Goal: Complete application form

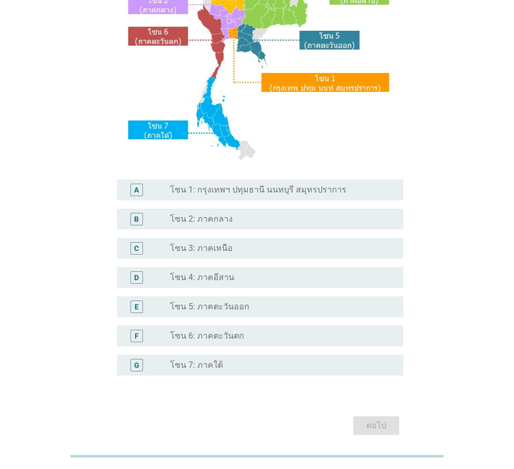
scroll to position [157, 0]
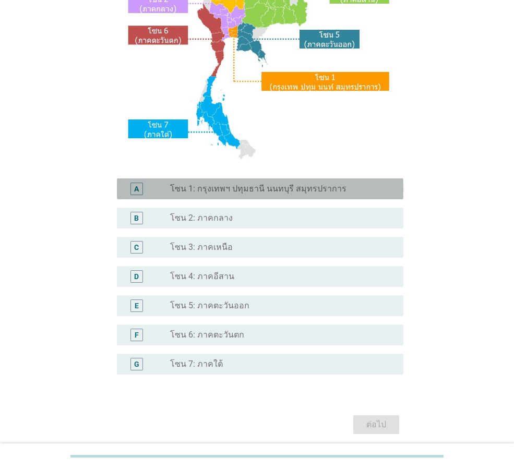
click at [264, 193] on label "โซน 1: กรุงเทพฯ ปทุมธานี นนทบุรี สมุทรปราการ" at bounding box center [258, 189] width 176 height 10
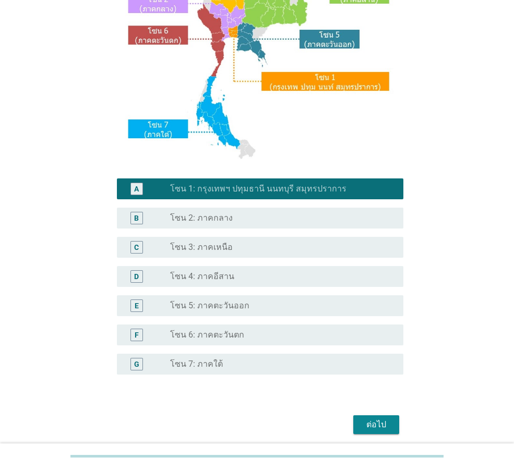
click at [361, 427] on button "ต่อไป" at bounding box center [376, 424] width 46 height 19
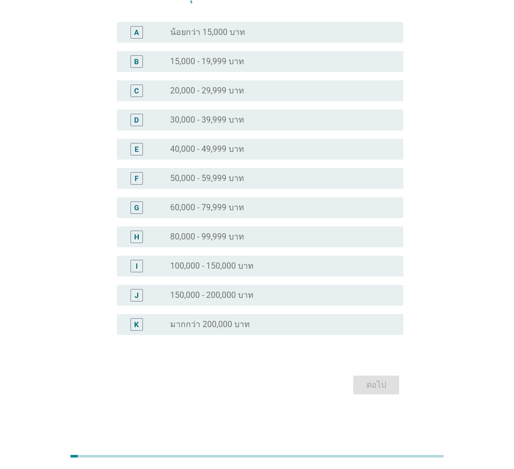
scroll to position [0, 0]
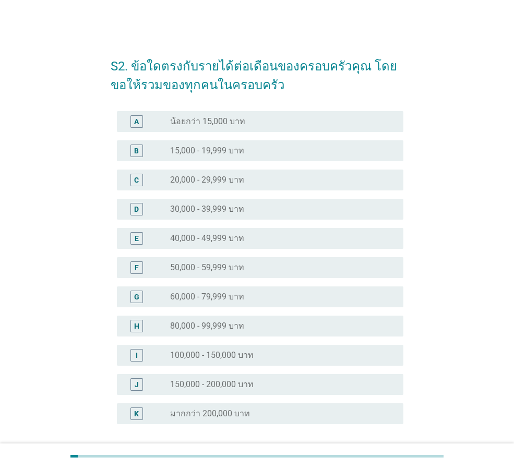
click at [178, 325] on label "80,000 - 99,999 บาท" at bounding box center [207, 326] width 74 height 10
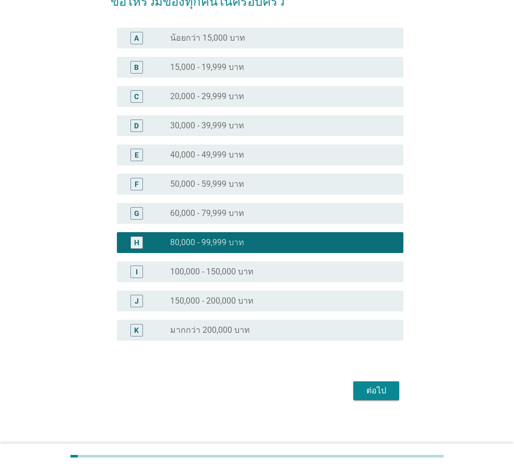
scroll to position [89, 0]
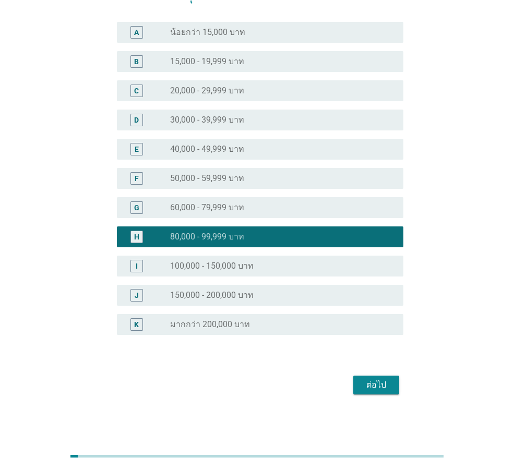
click at [380, 387] on div "ต่อไป" at bounding box center [376, 385] width 29 height 13
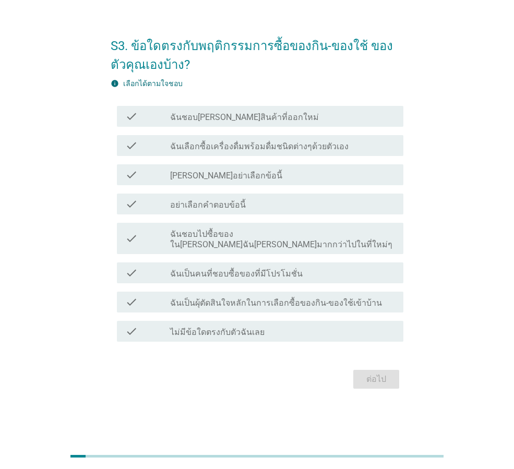
scroll to position [0, 0]
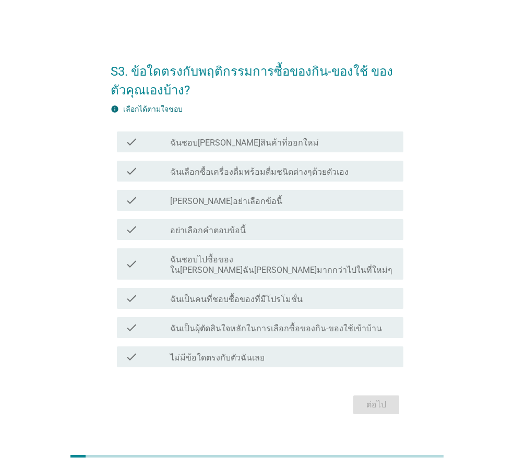
click at [204, 175] on label "ฉันเลือกซื้อเครื่องดื่มพร้อมดื่มชนิดต่างๆด้วยตัวเอง" at bounding box center [259, 172] width 178 height 10
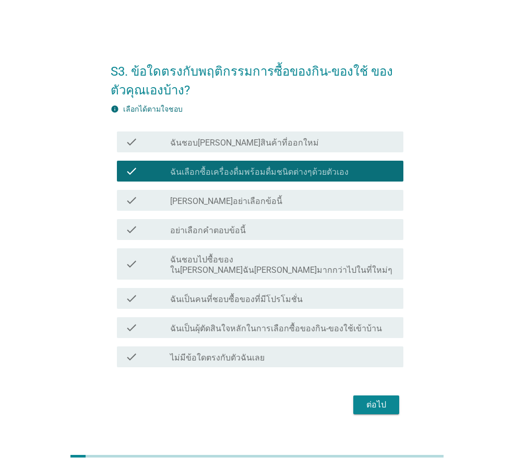
click at [207, 267] on label "ฉันชอบไปซื้อของใน[PERSON_NAME]ฉัน[PERSON_NAME]มากกว่าไปในที่ใหม่ๆ" at bounding box center [282, 265] width 225 height 21
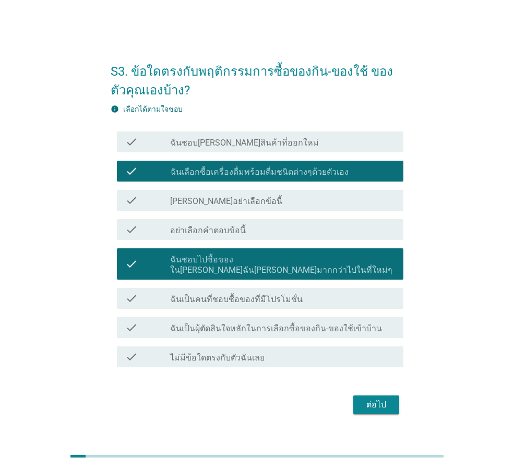
click at [218, 292] on div "check_box_outline_blank ฉันเป็นคนที่ชอบซื้อของที่มีโปรโมชั่น" at bounding box center [282, 298] width 225 height 13
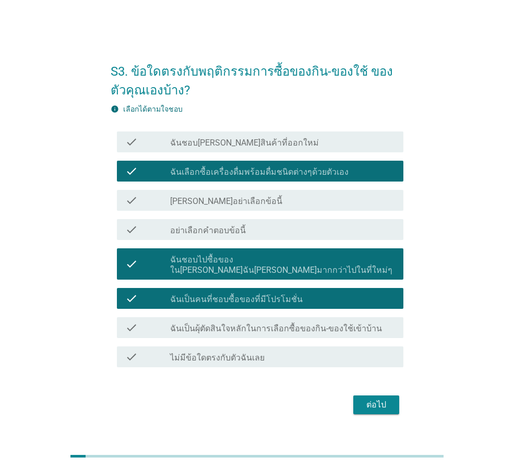
click at [251, 323] on label "ฉันเป็นผุ้ตัดสินใจหลักในการเลือกซื้อของกิน-ของใช้เข้าบ้าน" at bounding box center [276, 328] width 212 height 10
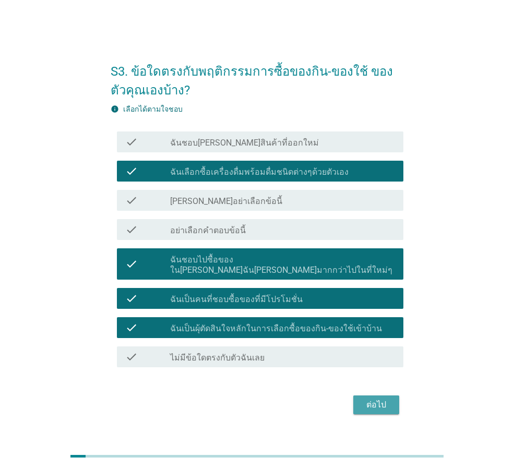
click at [375, 399] on div "ต่อไป" at bounding box center [376, 405] width 29 height 13
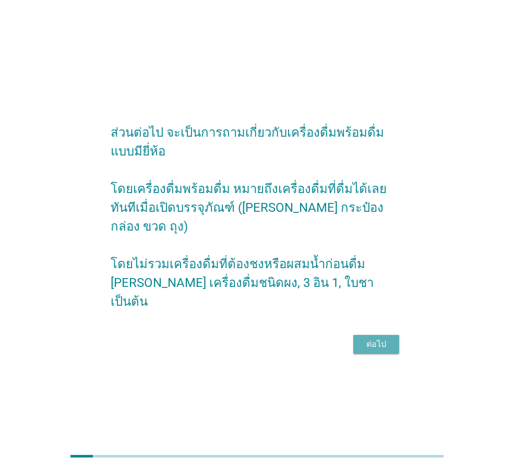
click at [366, 338] on div "ต่อไป" at bounding box center [376, 344] width 29 height 13
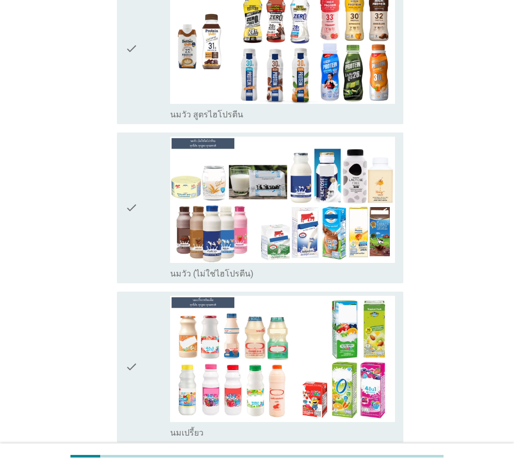
scroll to position [261, 0]
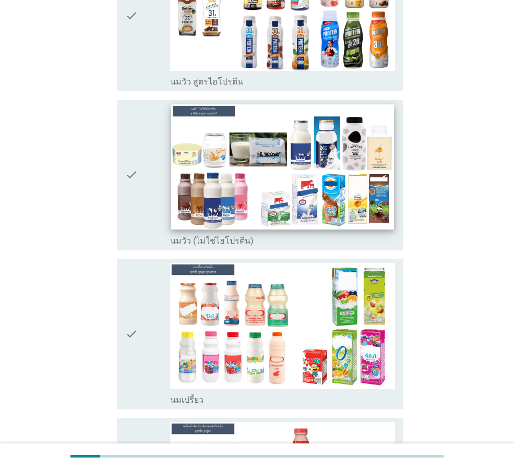
click at [282, 177] on img at bounding box center [282, 166] width 222 height 125
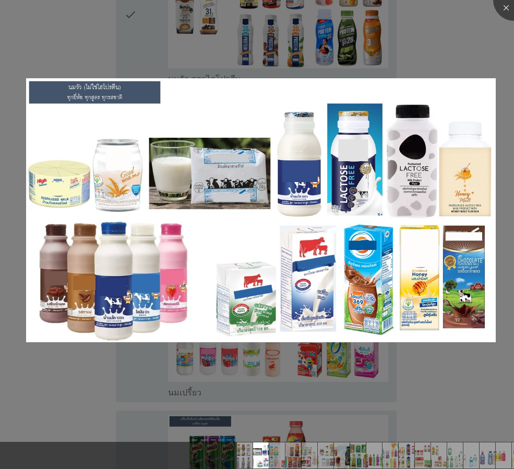
click at [489, 45] on div at bounding box center [257, 234] width 514 height 469
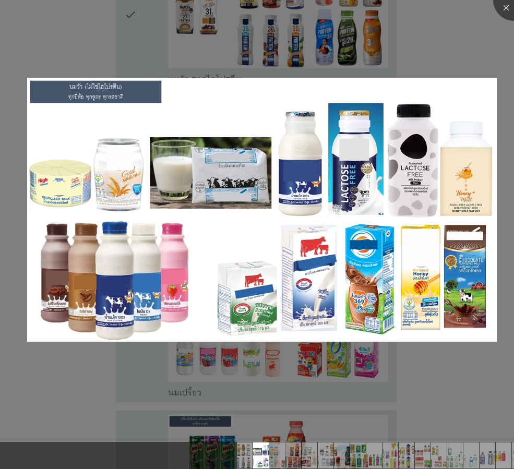
click at [37, 49] on div at bounding box center [257, 234] width 514 height 469
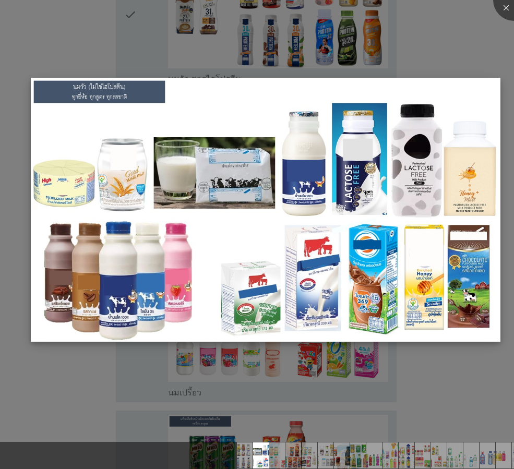
click at [66, 109] on img at bounding box center [266, 210] width 470 height 264
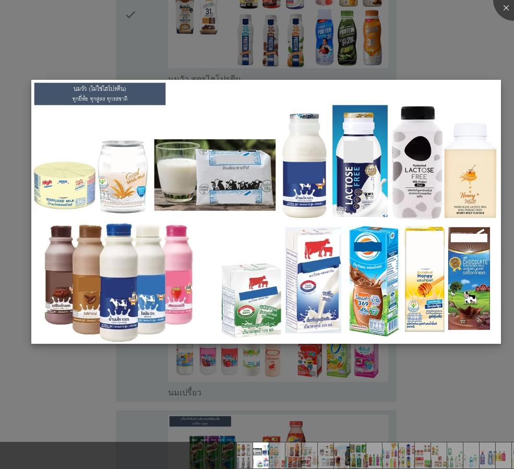
click at [193, 218] on img at bounding box center [266, 212] width 470 height 264
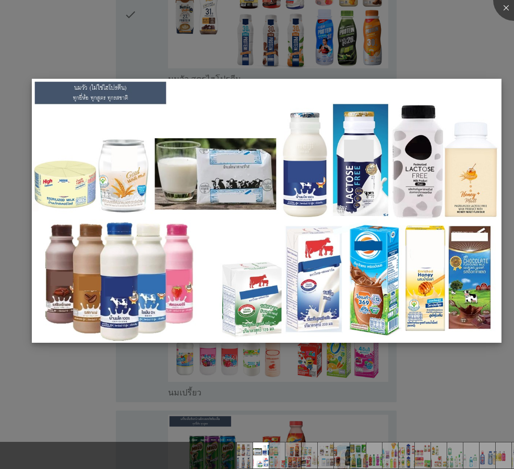
click at [150, 281] on img at bounding box center [267, 211] width 470 height 264
click at [462, 286] on img at bounding box center [267, 211] width 470 height 264
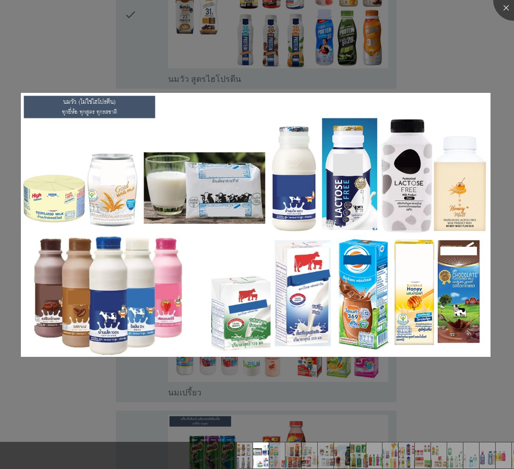
click at [455, 402] on div at bounding box center [257, 234] width 514 height 469
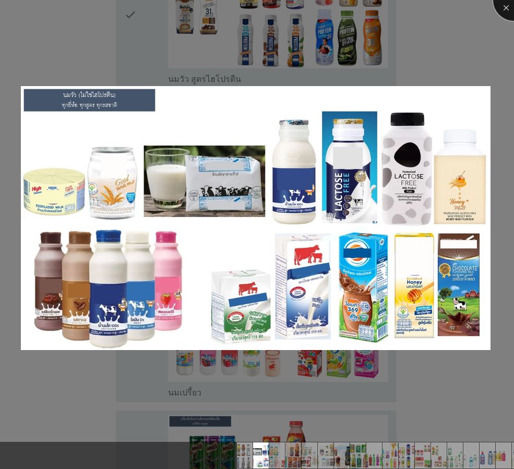
click at [506, 7] on div at bounding box center [514, 0] width 42 height 42
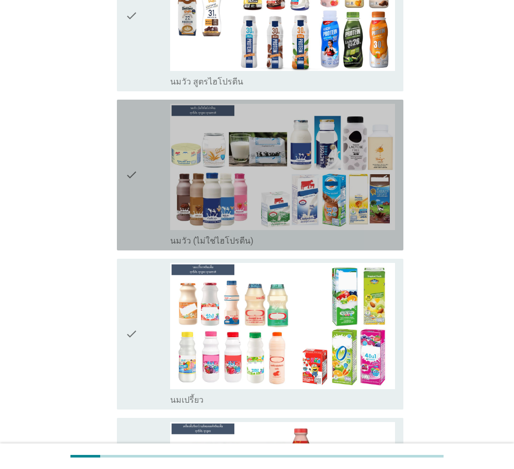
click at [145, 160] on div "check" at bounding box center [147, 175] width 45 height 142
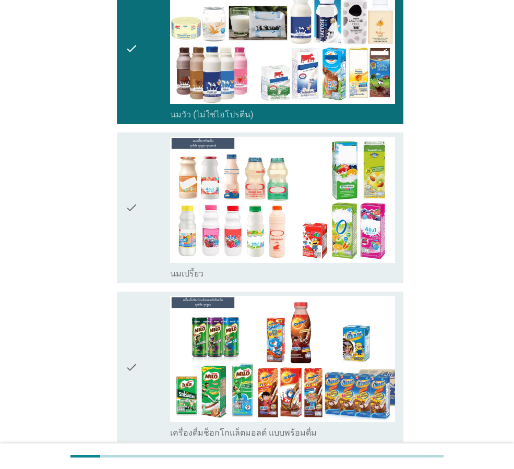
scroll to position [417, 0]
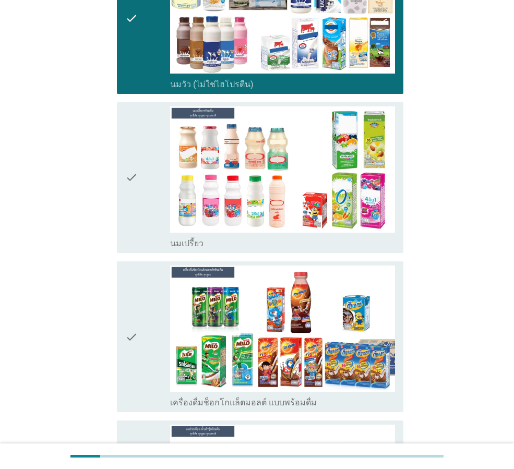
click at [136, 172] on icon "check" at bounding box center [131, 177] width 13 height 142
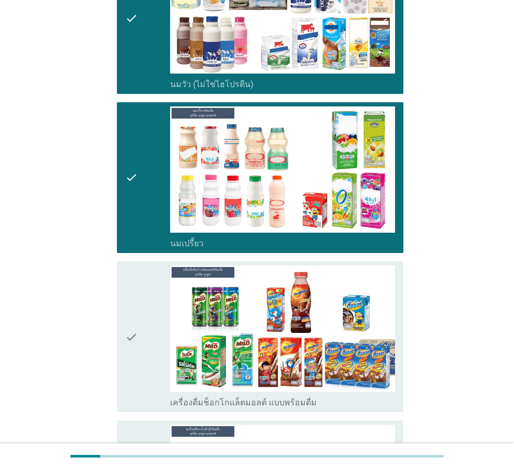
click at [137, 284] on icon "check" at bounding box center [131, 337] width 13 height 142
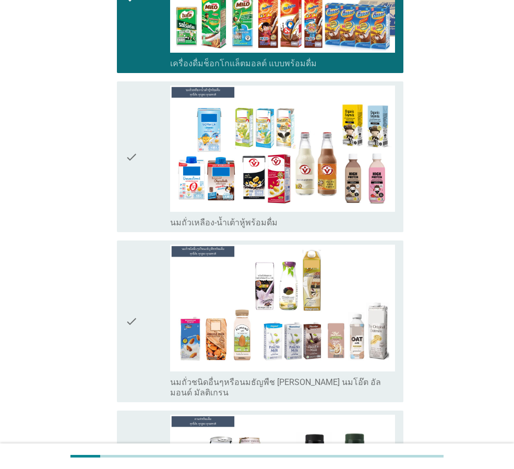
scroll to position [783, 0]
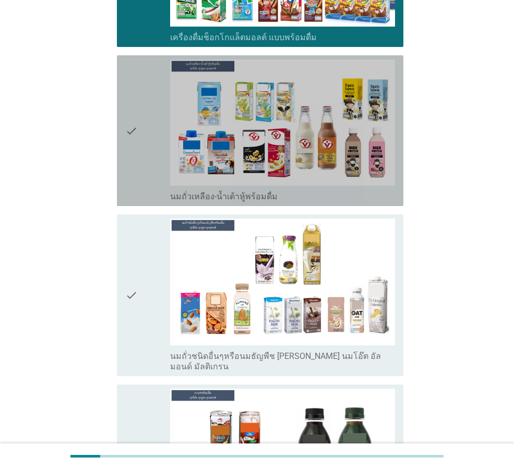
click at [137, 126] on icon "check" at bounding box center [131, 130] width 13 height 142
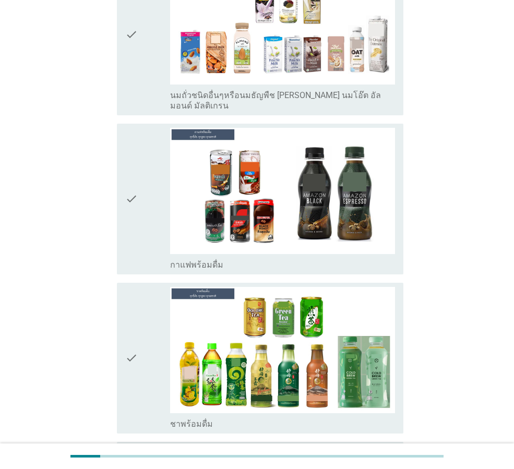
scroll to position [1200, 0]
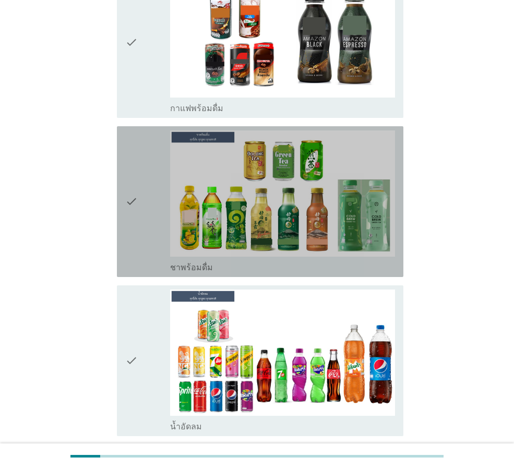
click at [150, 190] on div "check" at bounding box center [147, 201] width 45 height 142
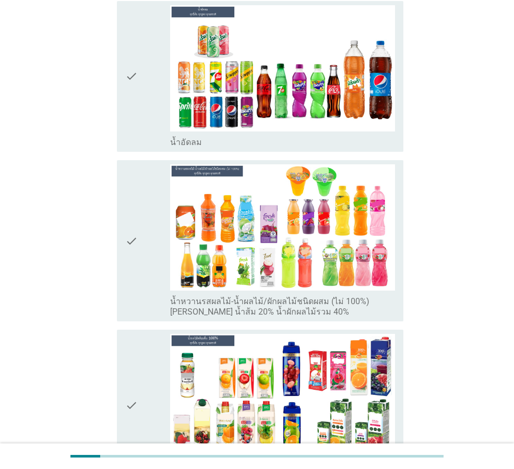
scroll to position [1513, 0]
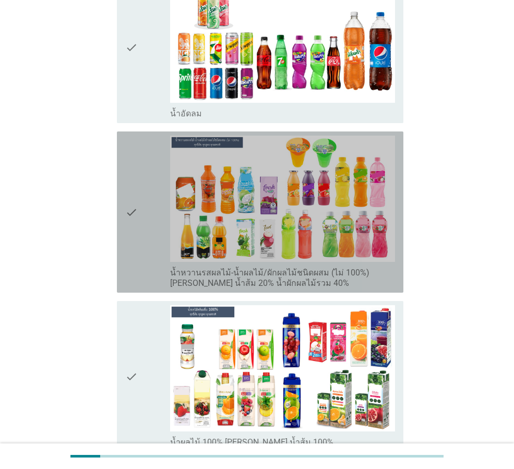
click at [143, 204] on div "check" at bounding box center [147, 212] width 45 height 153
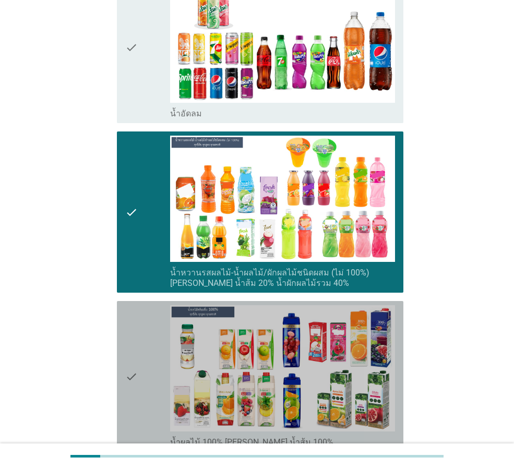
click at [144, 362] on div "check" at bounding box center [147, 376] width 45 height 142
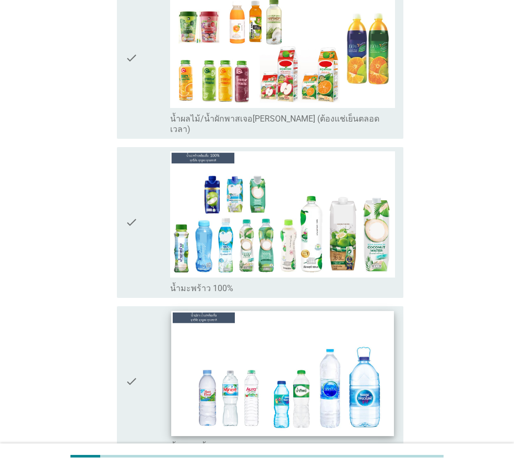
scroll to position [2191, 0]
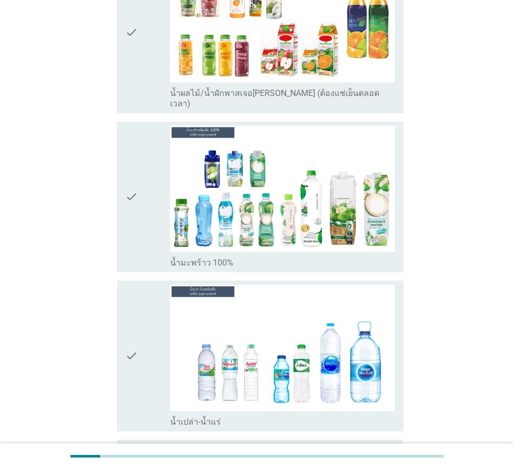
click at [149, 334] on div "check" at bounding box center [147, 356] width 45 height 142
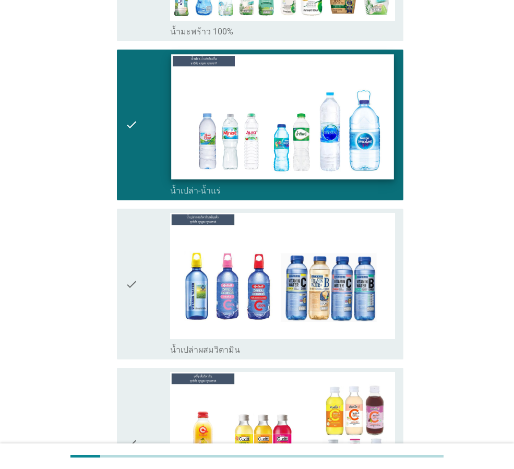
scroll to position [2452, 0]
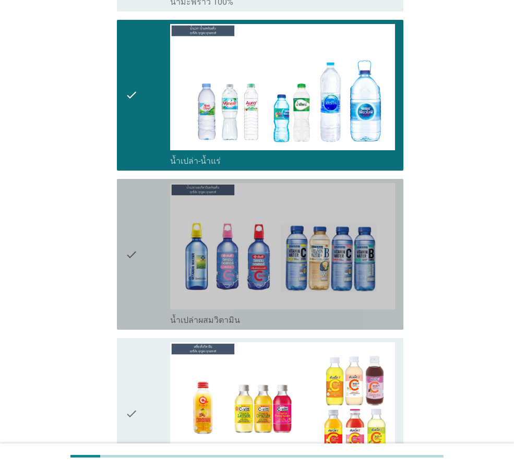
click at [147, 222] on div "check" at bounding box center [147, 254] width 45 height 142
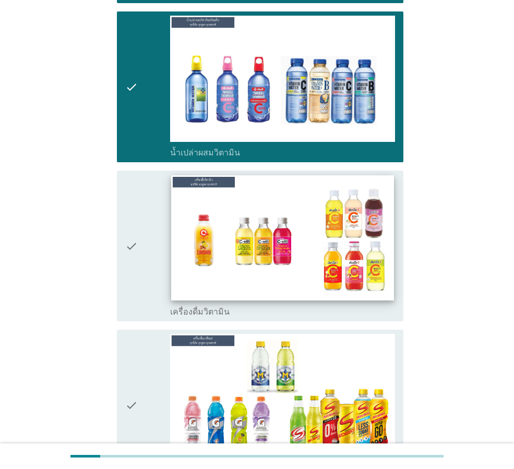
scroll to position [2661, 0]
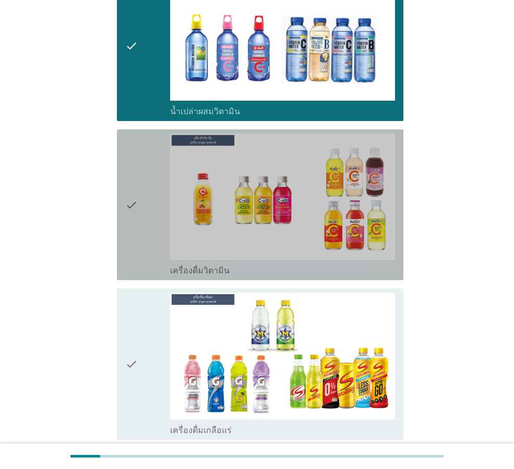
click at [157, 193] on div "check" at bounding box center [147, 205] width 45 height 142
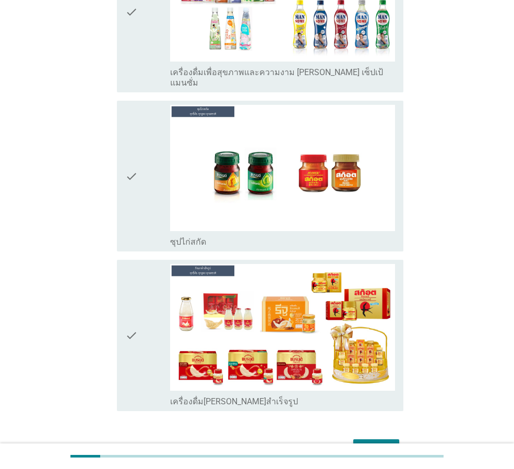
scroll to position [3669, 0]
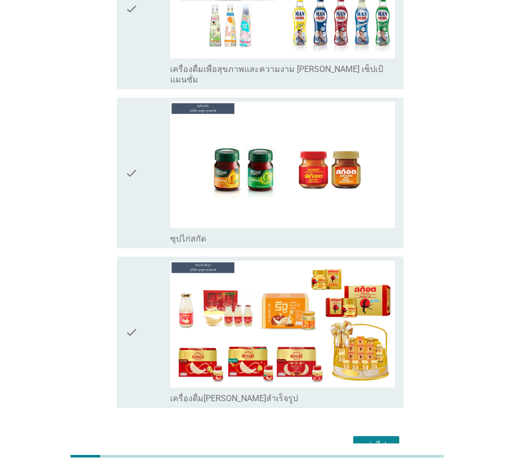
click at [369, 439] on div "ต่อไป" at bounding box center [376, 445] width 29 height 13
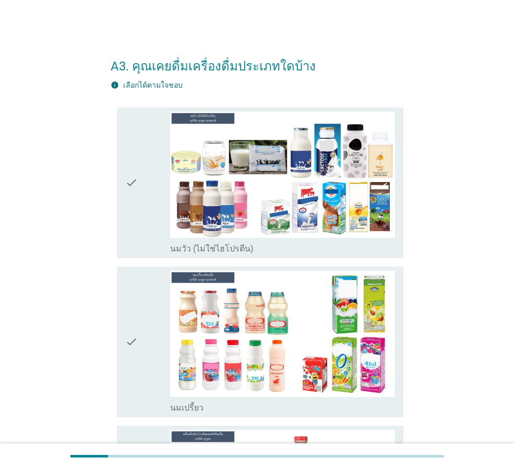
click at [146, 214] on div "check" at bounding box center [147, 183] width 45 height 142
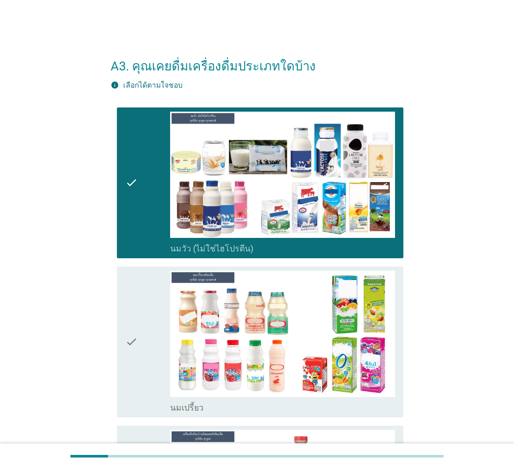
click at [145, 322] on div "check" at bounding box center [147, 342] width 45 height 142
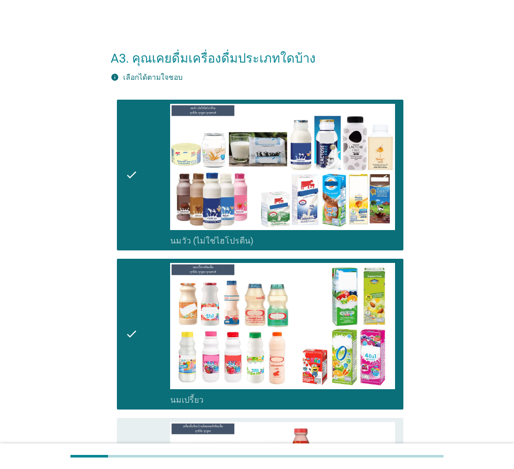
scroll to position [261, 0]
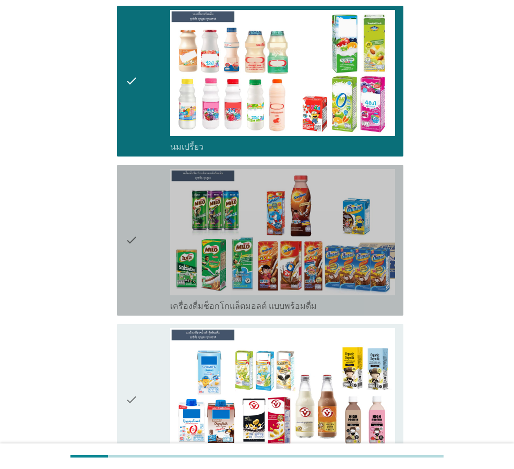
click at [158, 280] on div "check" at bounding box center [147, 240] width 45 height 142
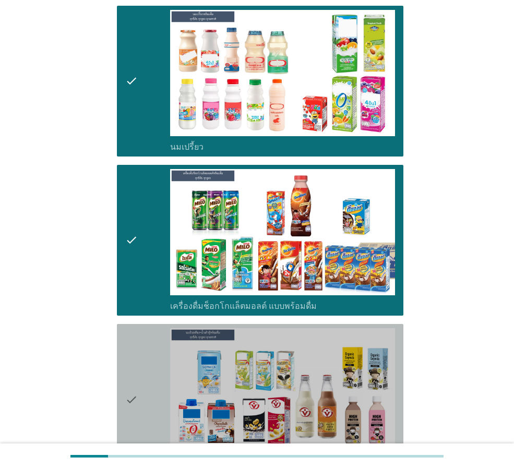
click at [155, 383] on div "check" at bounding box center [147, 399] width 45 height 142
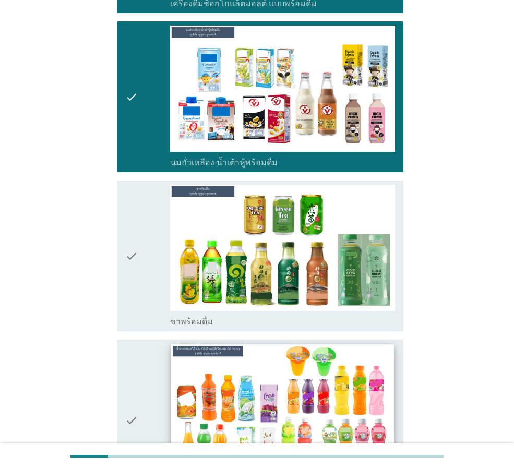
scroll to position [574, 0]
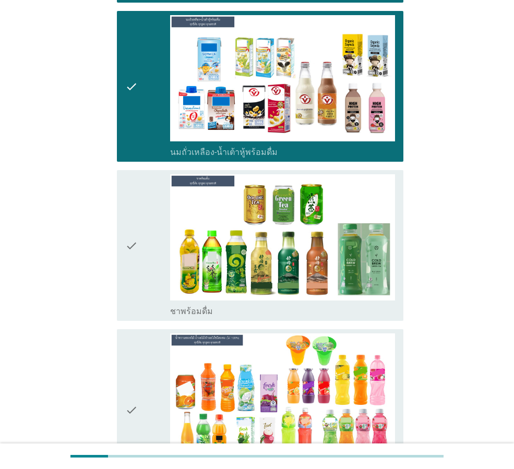
click at [153, 287] on div "check" at bounding box center [147, 245] width 45 height 142
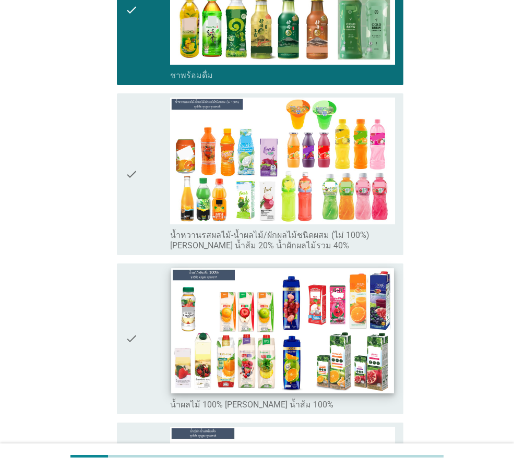
scroll to position [835, 0]
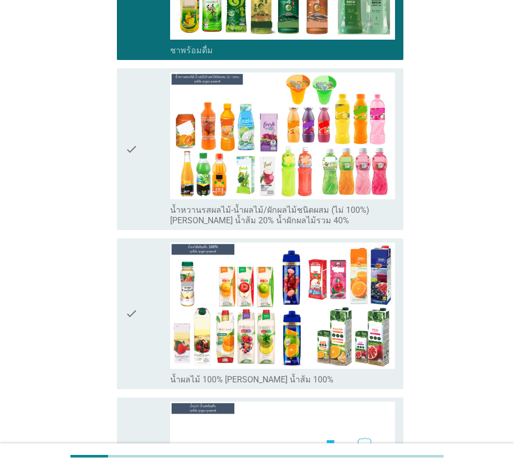
click at [141, 351] on div "check" at bounding box center [147, 314] width 45 height 142
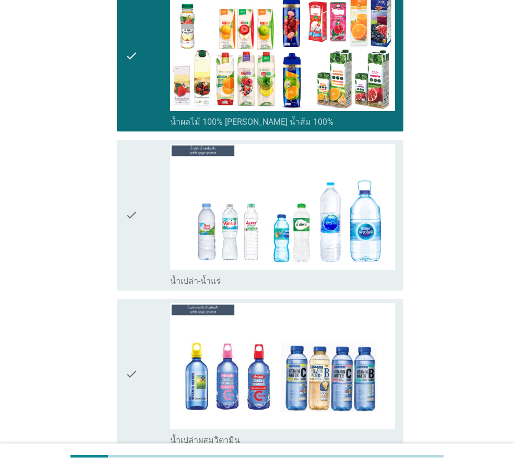
scroll to position [1096, 0]
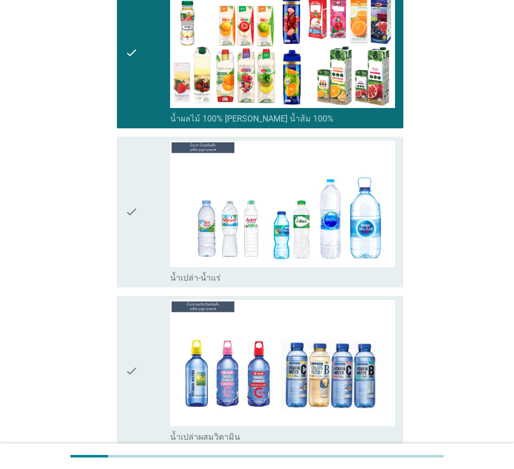
click at [142, 244] on div "check" at bounding box center [147, 212] width 45 height 142
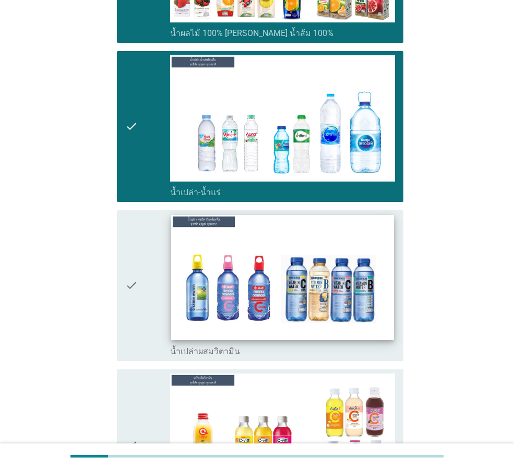
scroll to position [1354, 0]
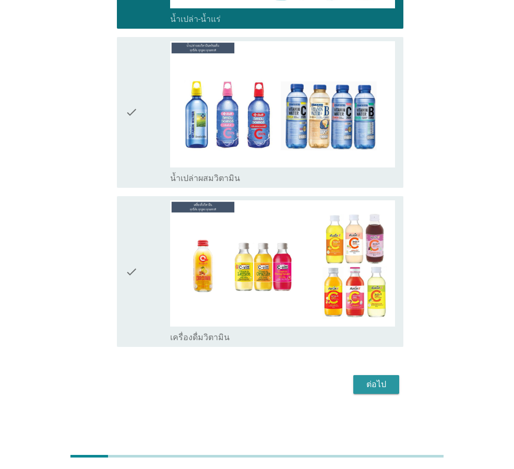
click at [377, 388] on div "ต่อไป" at bounding box center [376, 384] width 29 height 13
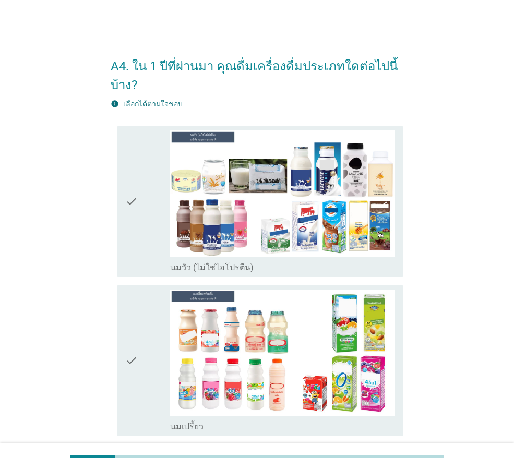
drag, startPoint x: 135, startPoint y: 226, endPoint x: 150, endPoint y: 270, distance: 46.2
click at [136, 228] on icon "check" at bounding box center [131, 201] width 13 height 142
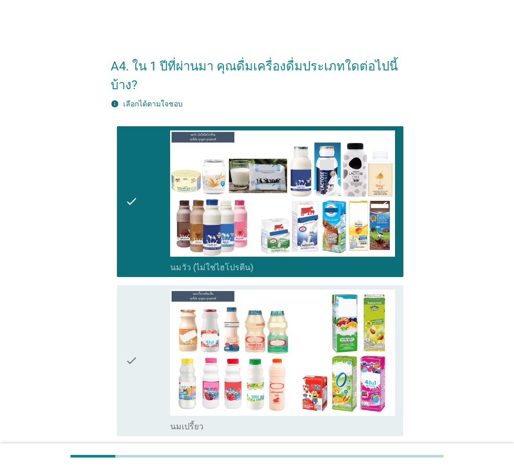
drag, startPoint x: 145, startPoint y: 317, endPoint x: 177, endPoint y: 328, distance: 34.0
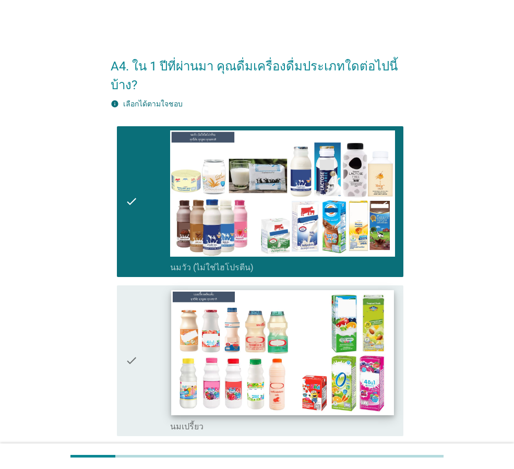
click at [145, 318] on div "check" at bounding box center [147, 361] width 45 height 142
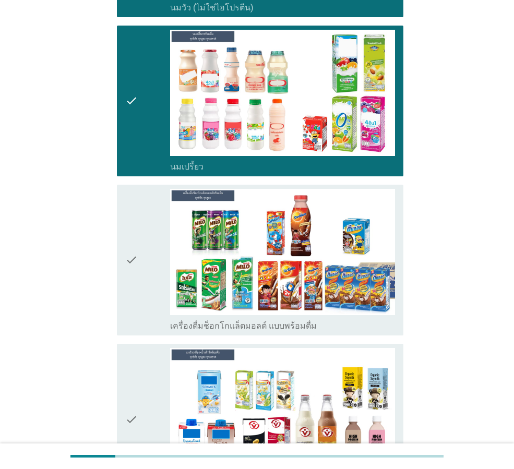
scroll to position [261, 0]
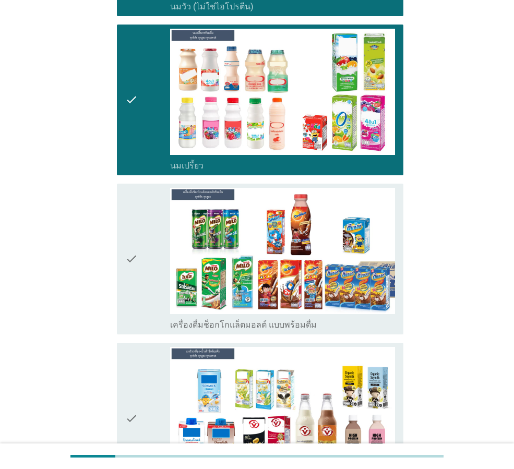
click at [146, 288] on div "check" at bounding box center [147, 259] width 45 height 142
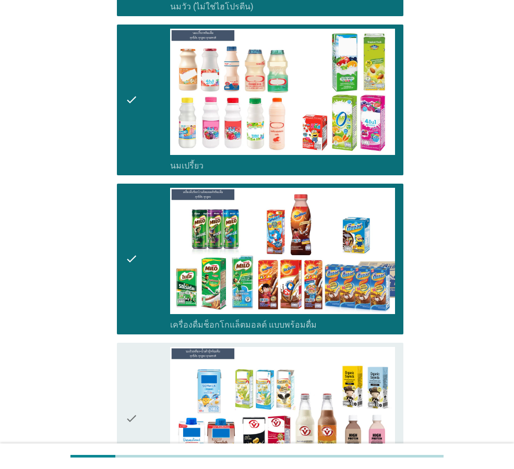
click at [151, 372] on div "check" at bounding box center [147, 418] width 45 height 142
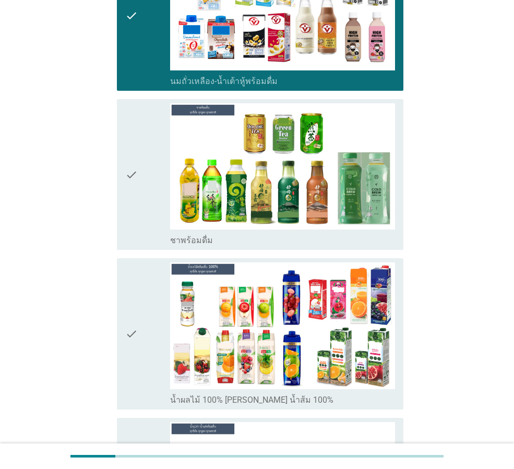
scroll to position [678, 0]
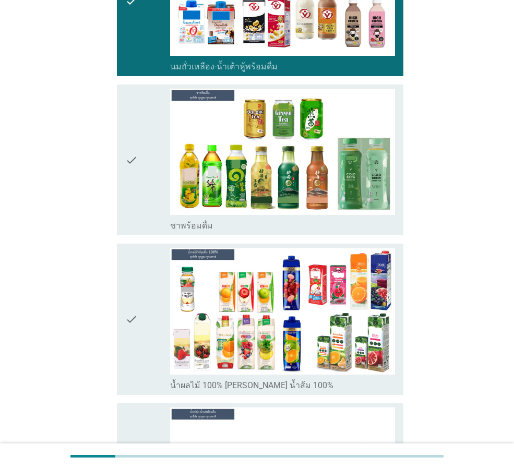
click at [128, 199] on icon "check" at bounding box center [131, 160] width 13 height 142
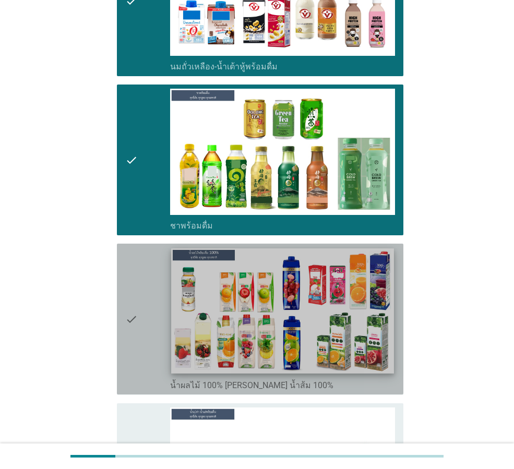
drag, startPoint x: 158, startPoint y: 298, endPoint x: 171, endPoint y: 321, distance: 26.9
click at [158, 299] on div "check" at bounding box center [147, 319] width 45 height 142
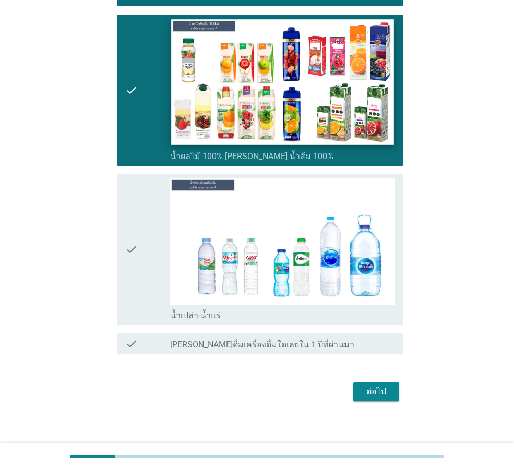
scroll to position [914, 0]
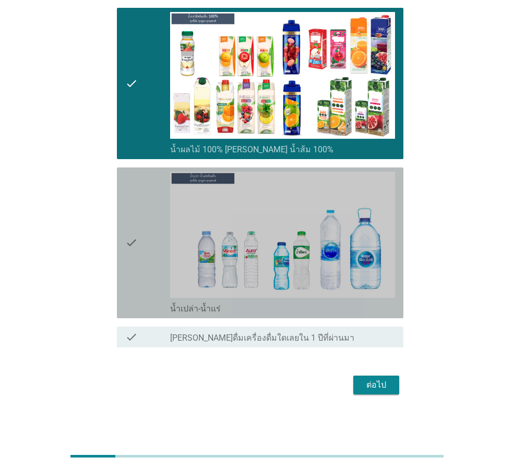
drag, startPoint x: 153, startPoint y: 270, endPoint x: 349, endPoint y: 325, distance: 202.7
click at [154, 270] on div "check" at bounding box center [147, 243] width 45 height 142
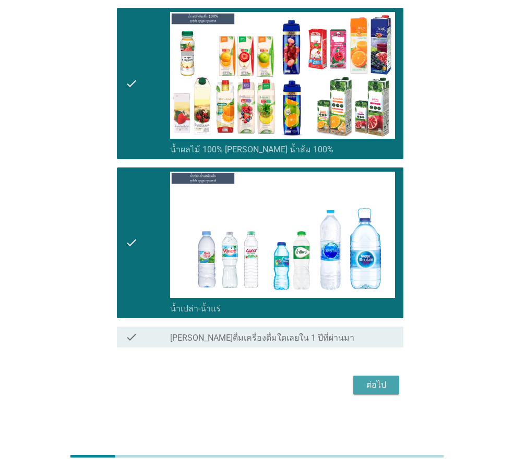
click at [377, 388] on div "ต่อไป" at bounding box center [376, 385] width 29 height 13
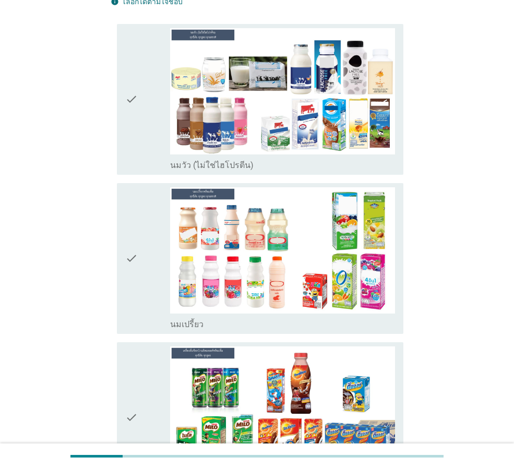
scroll to position [104, 0]
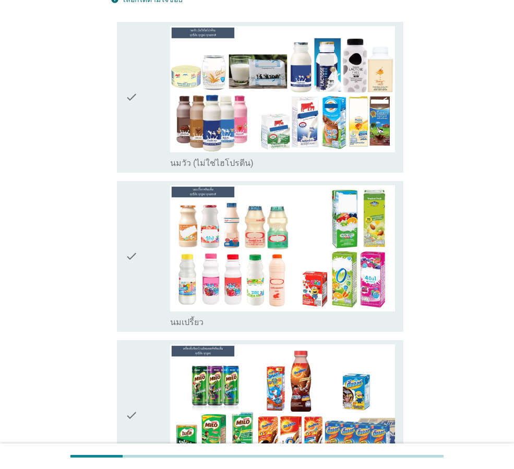
click at [135, 118] on icon "check" at bounding box center [131, 97] width 13 height 142
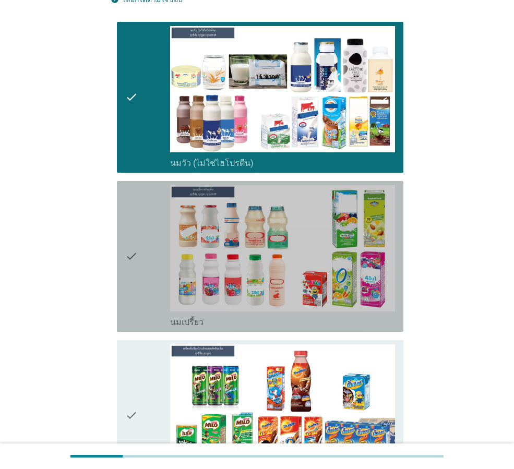
drag, startPoint x: 141, startPoint y: 196, endPoint x: 154, endPoint y: 309, distance: 114.0
click at [141, 198] on div "check" at bounding box center [147, 256] width 45 height 142
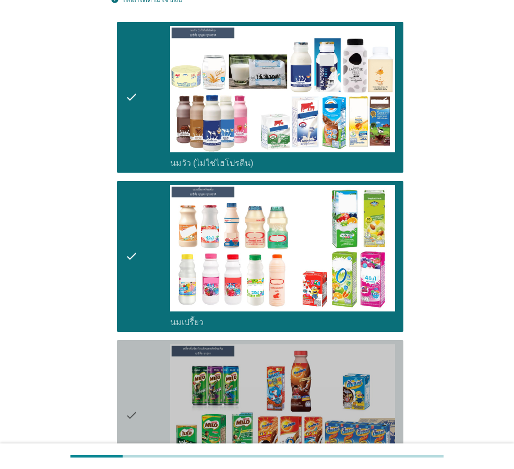
click at [149, 344] on div "check" at bounding box center [147, 415] width 45 height 142
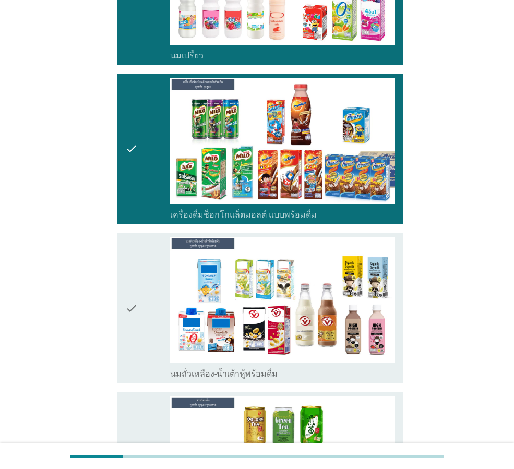
scroll to position [417, 0]
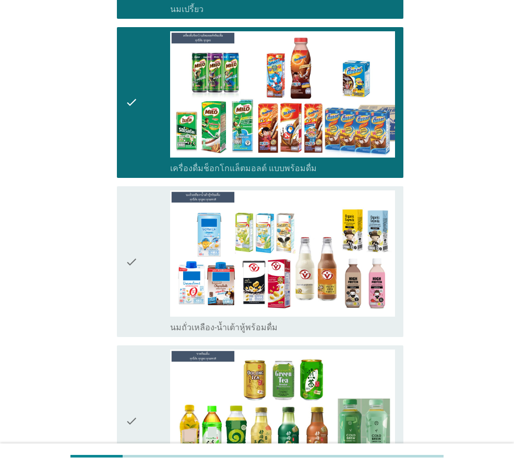
drag, startPoint x: 151, startPoint y: 295, endPoint x: 146, endPoint y: 311, distance: 17.2
click at [150, 296] on div "check" at bounding box center [147, 261] width 45 height 142
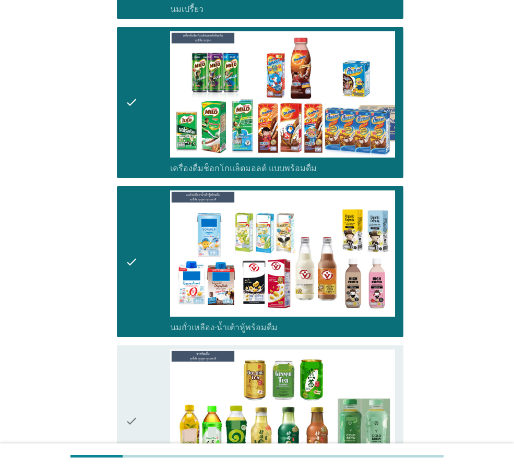
click at [147, 361] on div "check" at bounding box center [147, 421] width 45 height 142
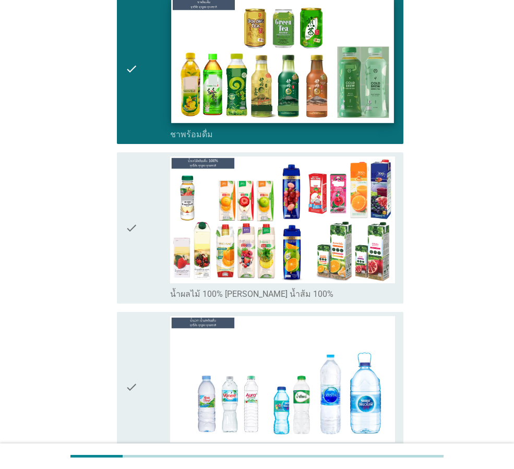
scroll to position [783, 0]
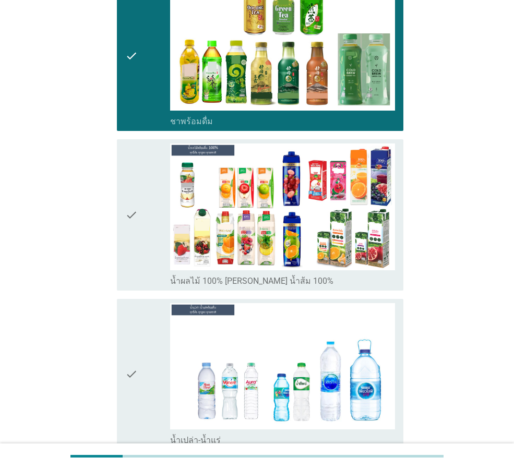
click at [138, 231] on icon "check" at bounding box center [131, 214] width 13 height 142
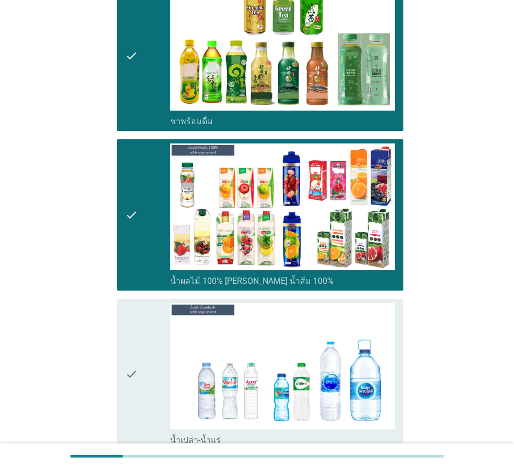
drag, startPoint x: 137, startPoint y: 302, endPoint x: 154, endPoint y: 323, distance: 27.5
click at [137, 303] on icon "check" at bounding box center [131, 374] width 13 height 142
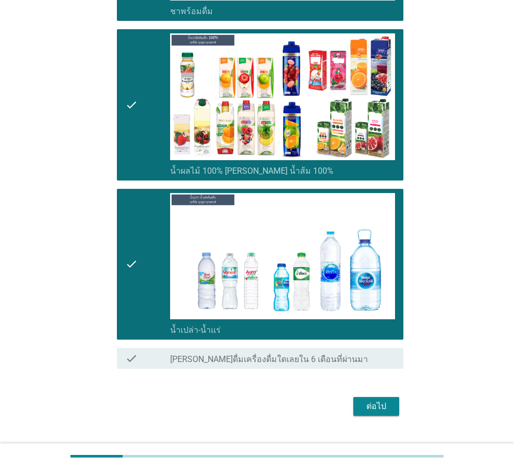
scroll to position [895, 0]
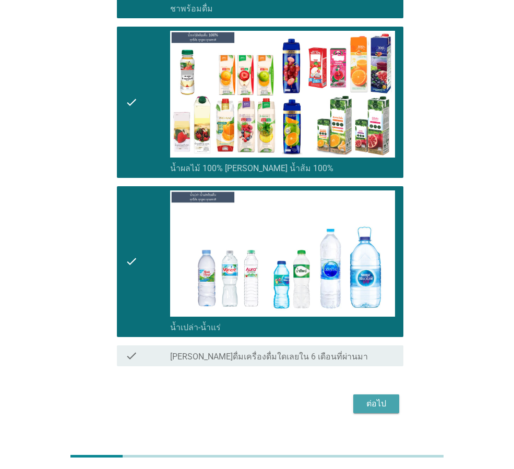
click at [386, 398] on div "ต่อไป" at bounding box center [376, 404] width 29 height 13
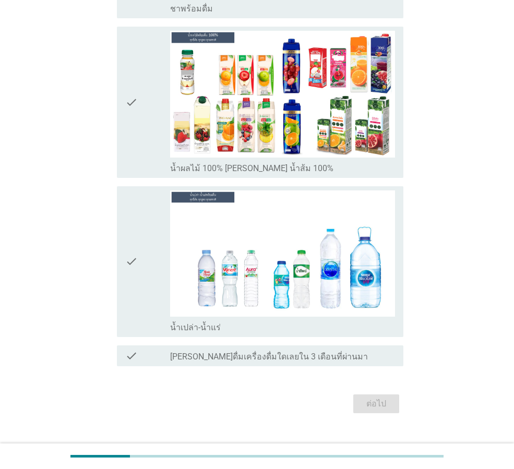
scroll to position [0, 0]
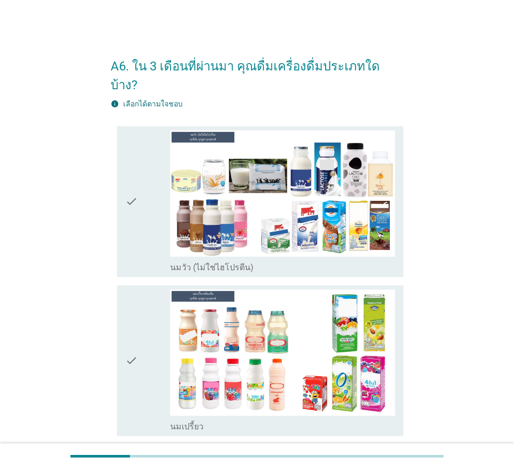
click at [147, 217] on div "check" at bounding box center [147, 201] width 45 height 142
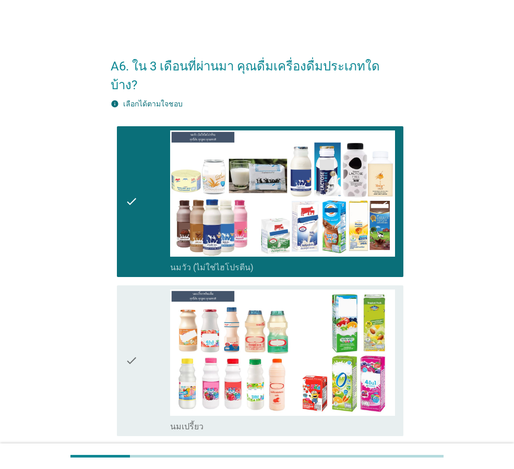
click at [142, 294] on div "check" at bounding box center [147, 361] width 45 height 142
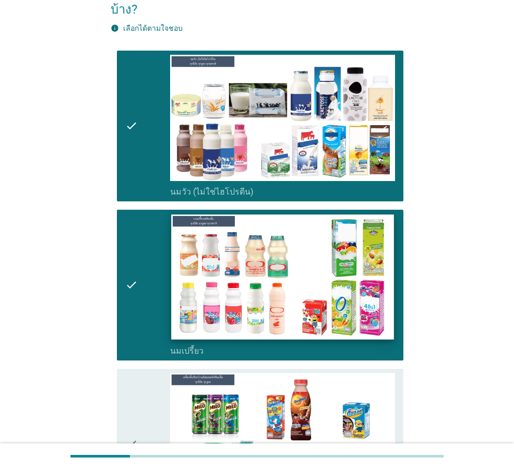
scroll to position [209, 0]
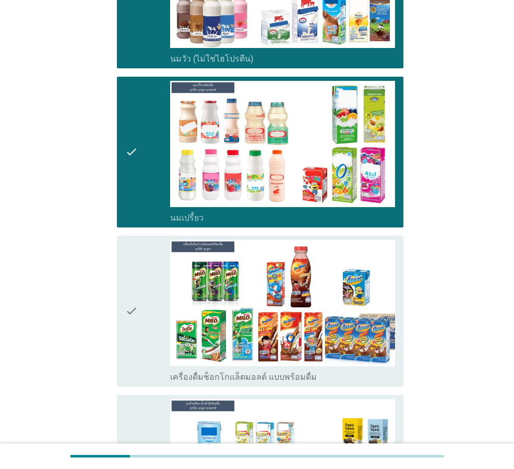
click at [141, 305] on div "check" at bounding box center [147, 311] width 45 height 142
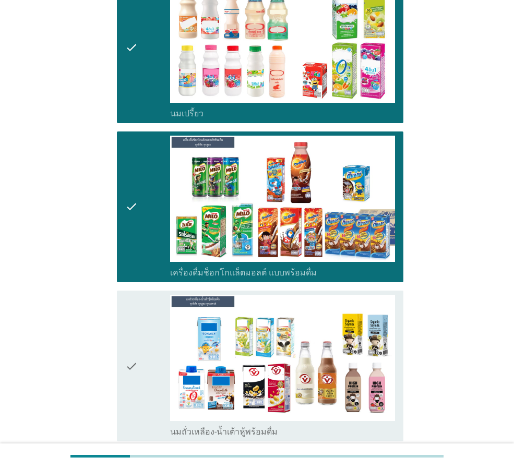
scroll to position [417, 0]
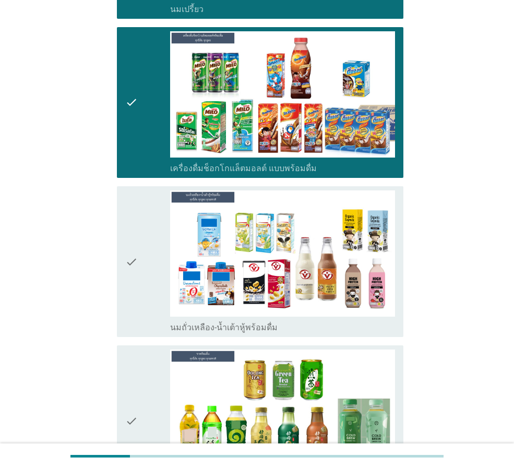
drag, startPoint x: 129, startPoint y: 281, endPoint x: 130, endPoint y: 299, distance: 17.8
click at [128, 282] on icon "check" at bounding box center [131, 261] width 13 height 142
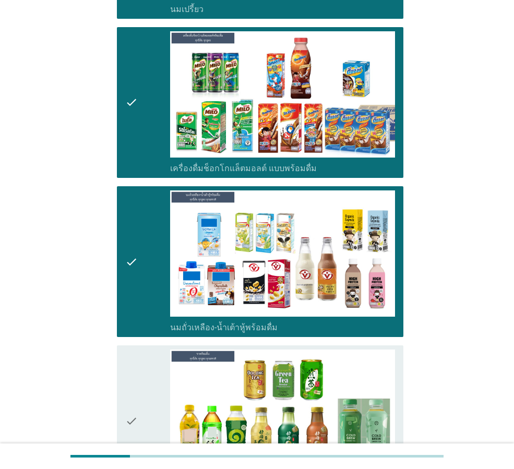
click at [134, 368] on icon "check" at bounding box center [131, 421] width 13 height 142
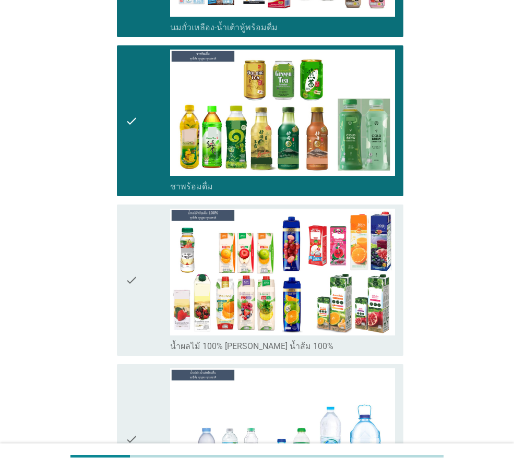
scroll to position [730, 0]
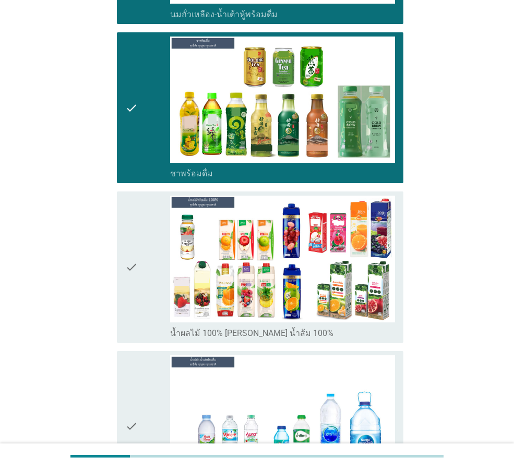
drag, startPoint x: 151, startPoint y: 286, endPoint x: 146, endPoint y: 352, distance: 65.4
click at [151, 287] on div "check" at bounding box center [147, 267] width 45 height 142
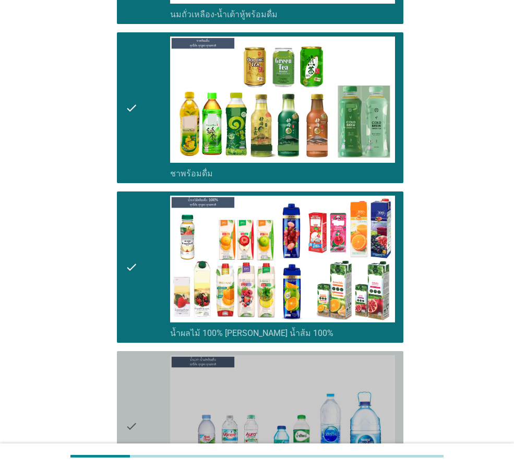
click at [146, 355] on div "check" at bounding box center [147, 426] width 45 height 142
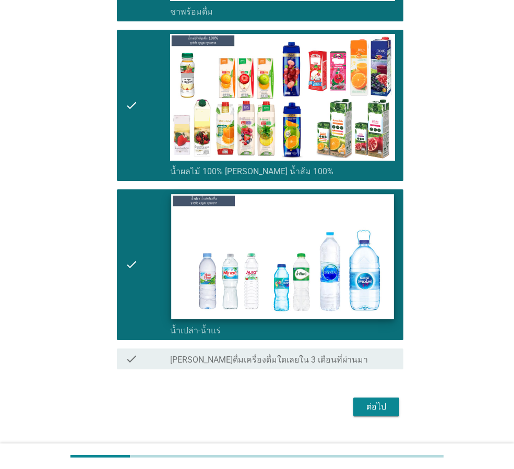
scroll to position [895, 0]
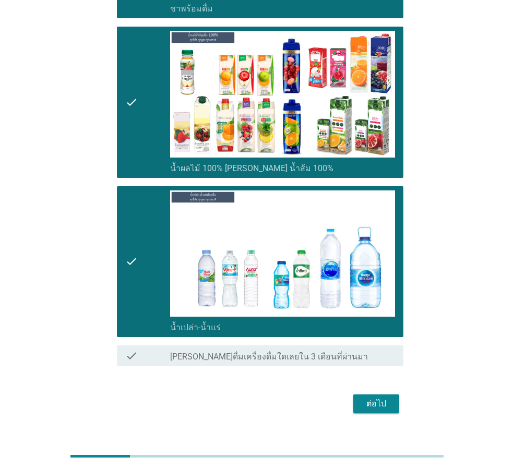
click at [379, 398] on div "ต่อไป" at bounding box center [376, 404] width 29 height 13
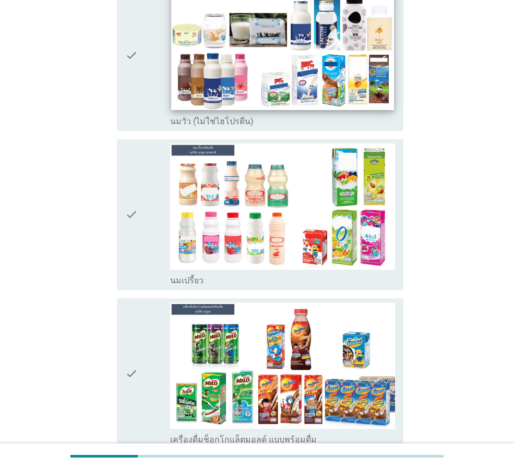
scroll to position [0, 0]
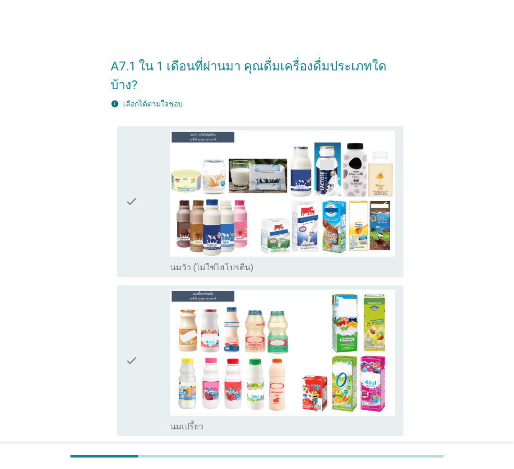
click at [153, 214] on div "check" at bounding box center [147, 201] width 45 height 142
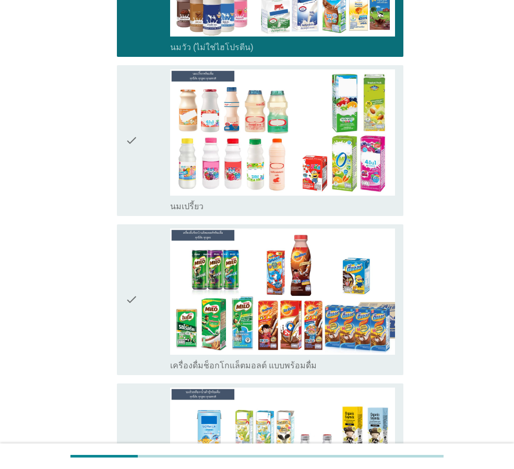
scroll to position [313, 0]
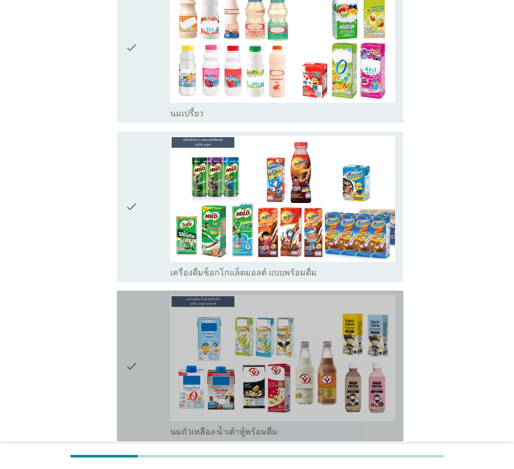
click at [154, 375] on div "check" at bounding box center [147, 366] width 45 height 142
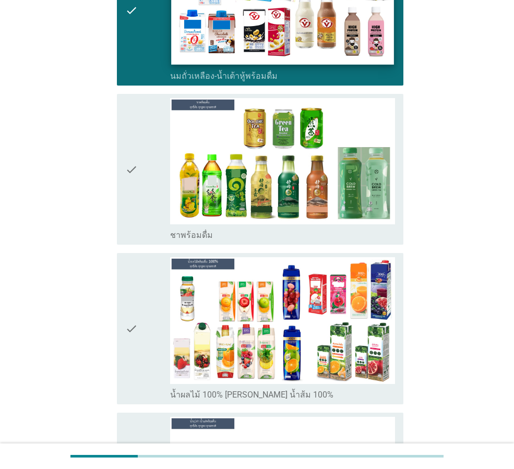
scroll to position [678, 0]
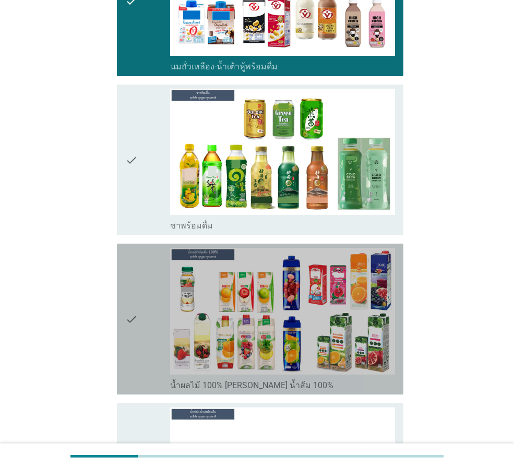
click at [143, 339] on div "check" at bounding box center [147, 319] width 45 height 142
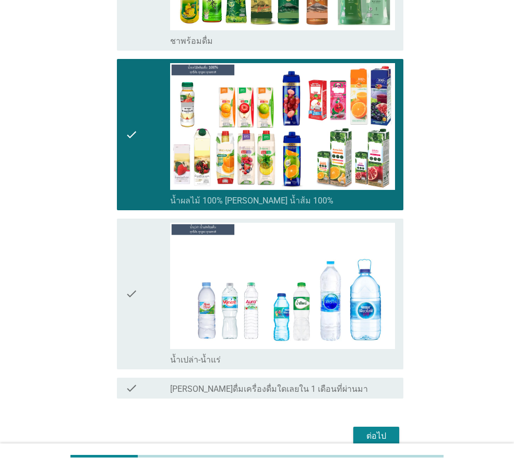
scroll to position [895, 0]
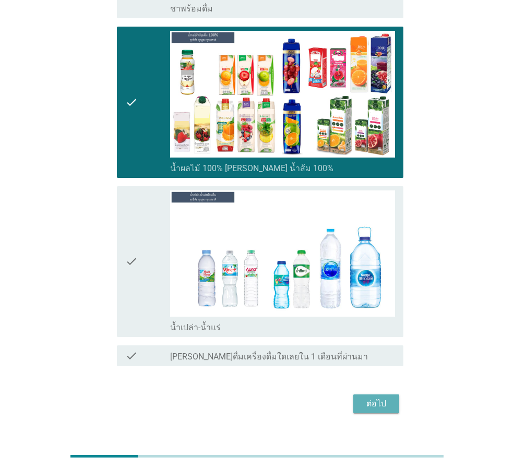
drag, startPoint x: 377, startPoint y: 389, endPoint x: 375, endPoint y: 378, distance: 11.7
click at [377, 398] on div "ต่อไป" at bounding box center [376, 404] width 29 height 13
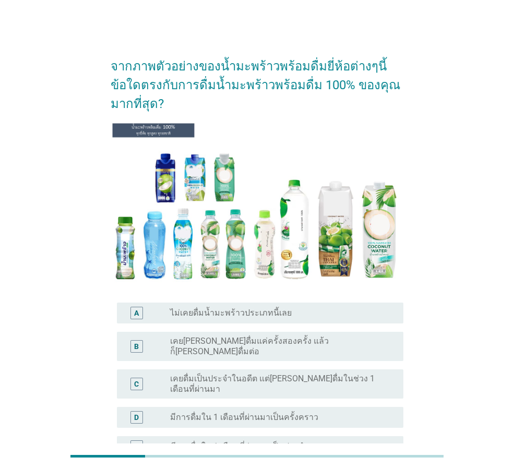
click at [209, 412] on label "มีการดื่มใน 1 เดือนที่ผ่านมาเป็นครั้งคราว" at bounding box center [244, 417] width 148 height 10
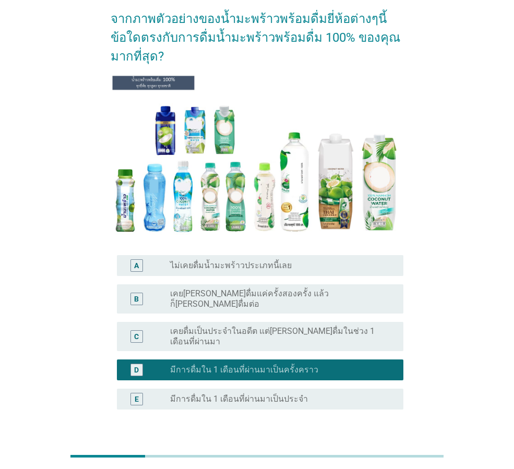
scroll to position [105, 0]
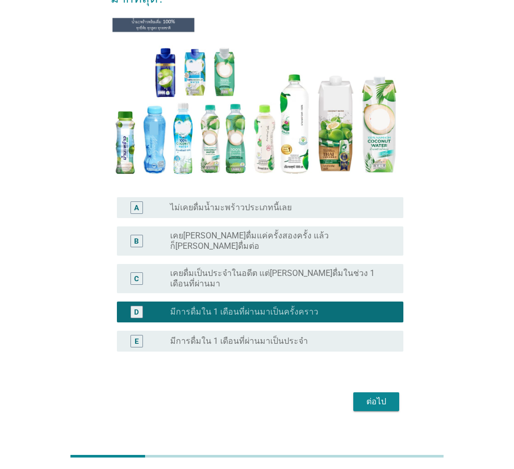
click at [380, 395] on div "ต่อไป" at bounding box center [376, 401] width 29 height 13
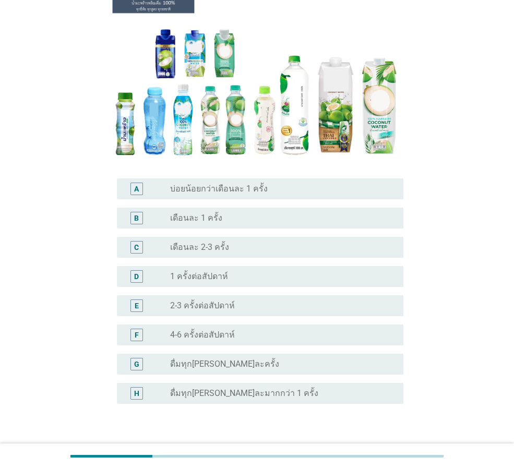
scroll to position [0, 0]
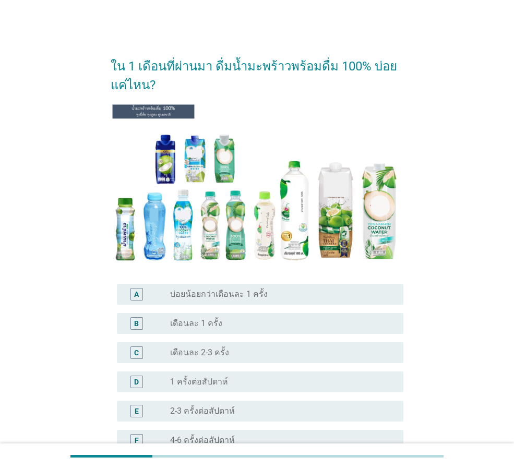
click at [207, 370] on div "D radio_button_unchecked 1 ครั้งต่อสัปดาห์" at bounding box center [257, 381] width 293 height 29
click at [208, 377] on label "1 ครั้งต่อสัปดาห์" at bounding box center [199, 382] width 58 height 10
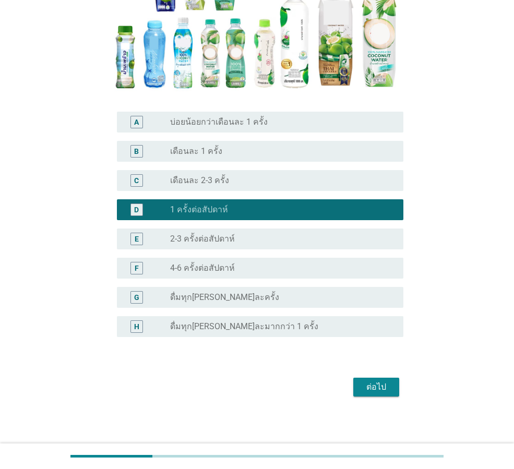
scroll to position [174, 0]
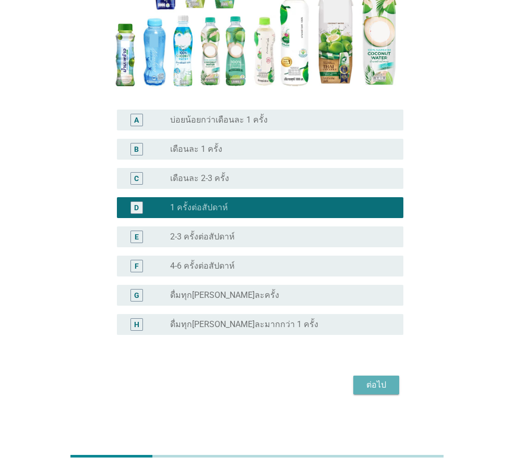
click at [368, 383] on div "ต่อไป" at bounding box center [376, 385] width 29 height 13
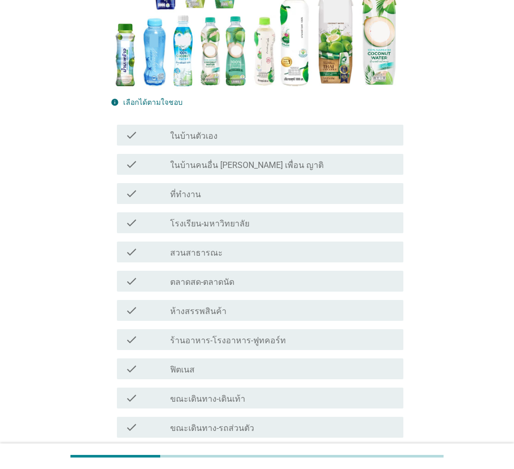
scroll to position [0, 0]
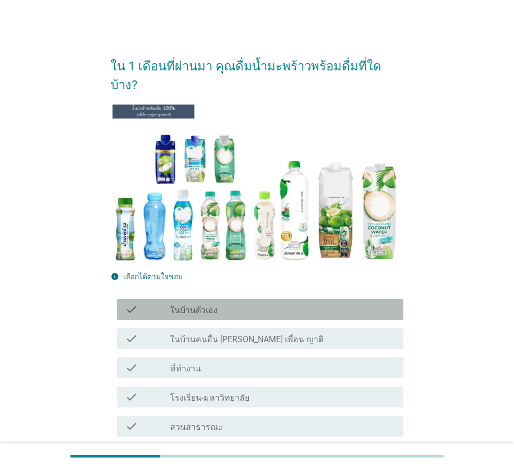
click at [221, 303] on div "check_box_outline_blank ในบ้านตัวเอง" at bounding box center [282, 309] width 225 height 13
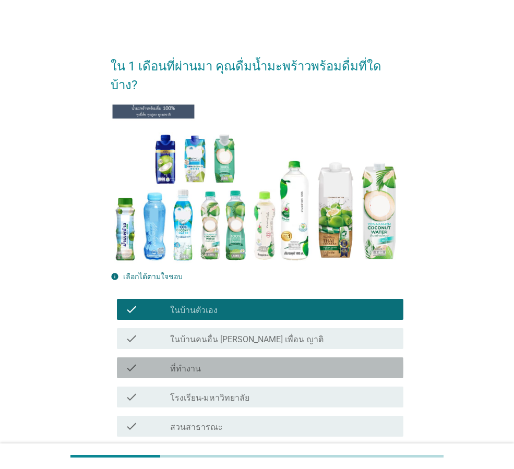
drag, startPoint x: 213, startPoint y: 345, endPoint x: 219, endPoint y: 347, distance: 6.3
click at [212, 362] on div "check_box_outline_blank ที่ทำงาน" at bounding box center [282, 368] width 225 height 13
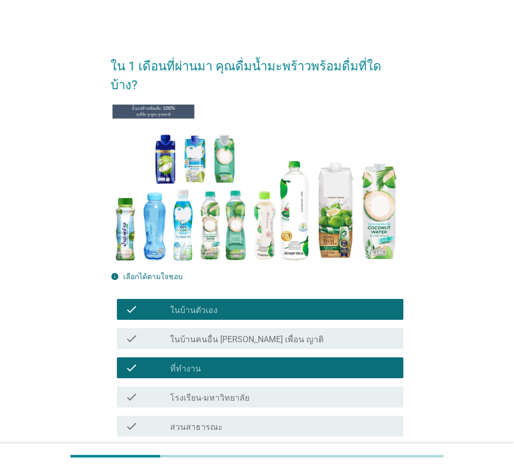
scroll to position [304, 0]
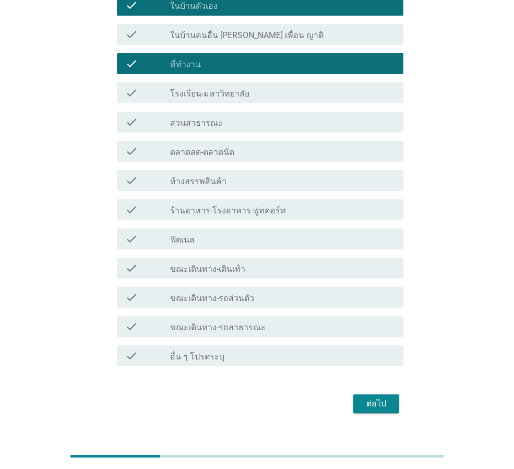
click at [379, 398] on div "ต่อไป" at bounding box center [376, 404] width 29 height 13
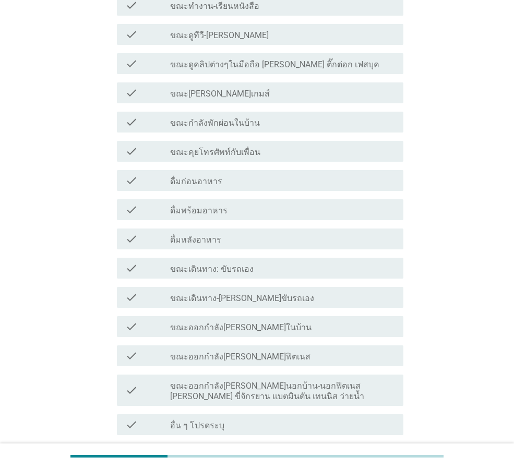
scroll to position [0, 0]
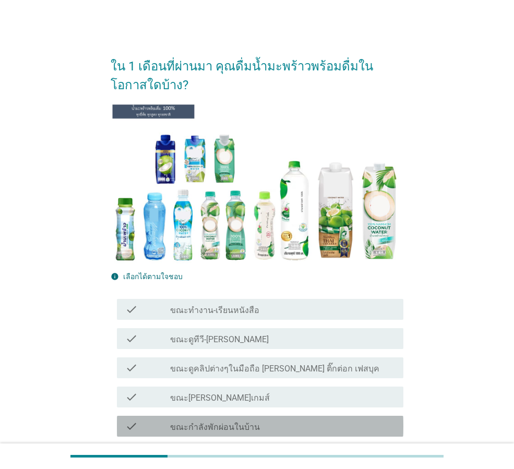
click at [205, 424] on label "ขณะกำลังพักผ่อนในบ้าน" at bounding box center [215, 427] width 90 height 10
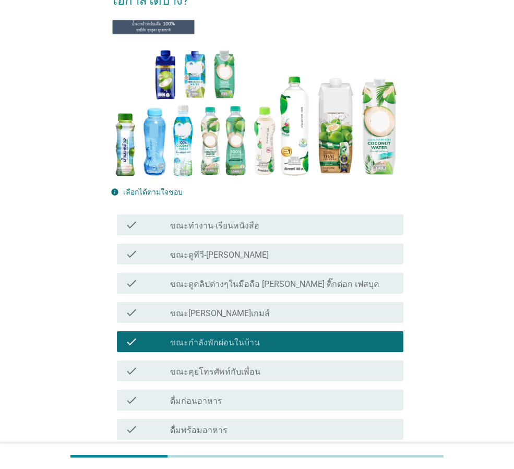
scroll to position [261, 0]
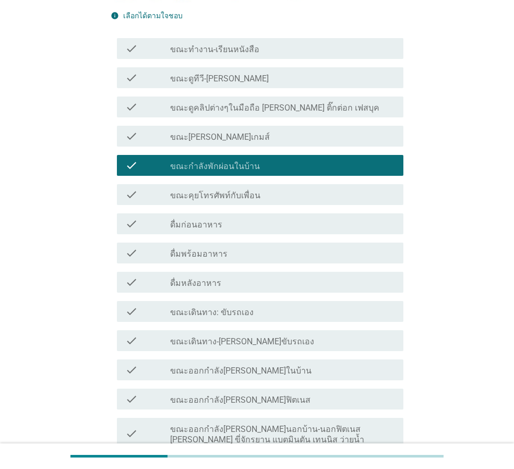
click at [203, 226] on label "ดื่มก่อนอาหาร" at bounding box center [196, 225] width 52 height 10
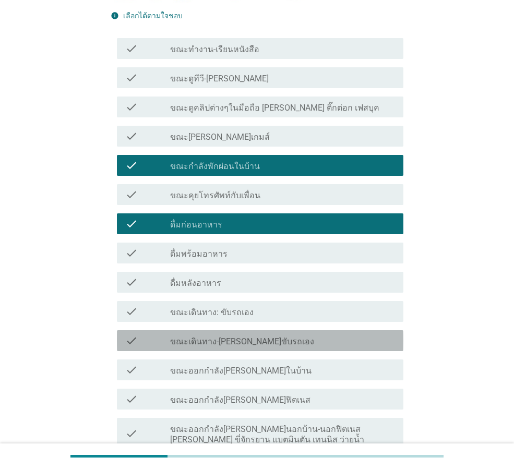
click at [205, 340] on label "ขณะเดินทาง-[PERSON_NAME]ขับรถเอง" at bounding box center [242, 342] width 144 height 10
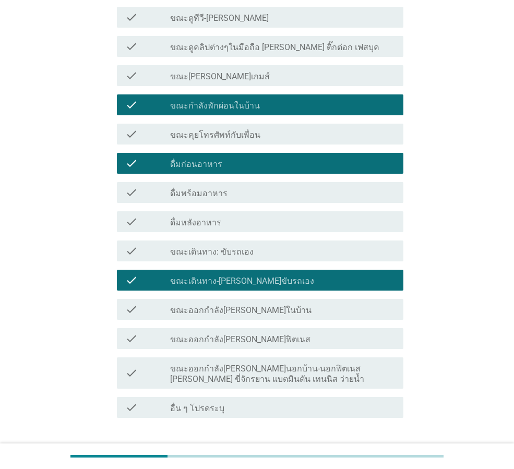
scroll to position [392, 0]
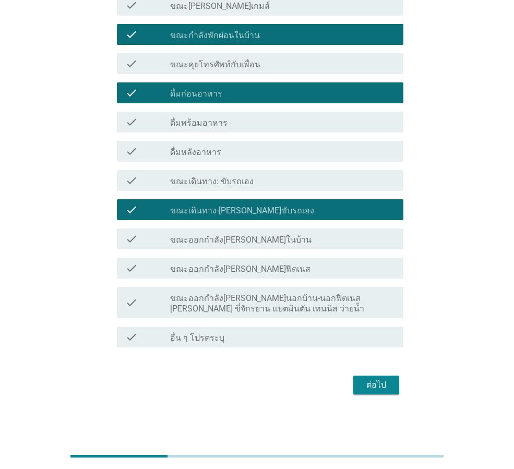
click at [357, 295] on label "ขณะออกกำลัง[PERSON_NAME]นอกบ้าน-นอกฟิตเนส [PERSON_NAME] ขี่จักรยาน แบตมินตัน เท…" at bounding box center [282, 303] width 225 height 21
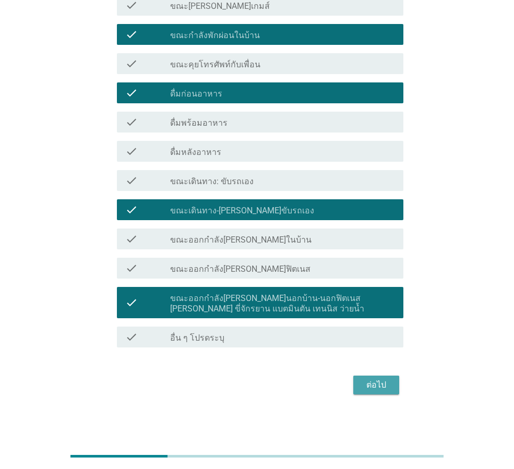
click at [374, 383] on div "ต่อไป" at bounding box center [376, 385] width 29 height 13
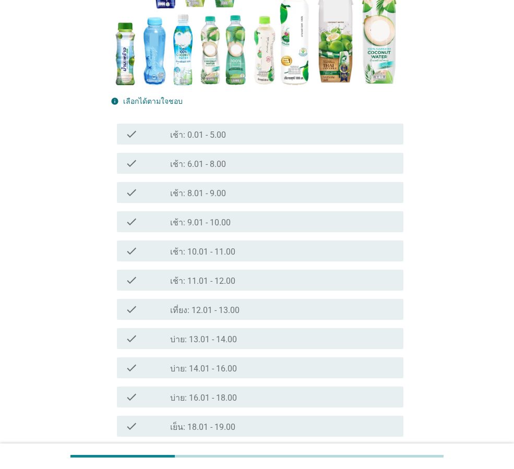
scroll to position [209, 0]
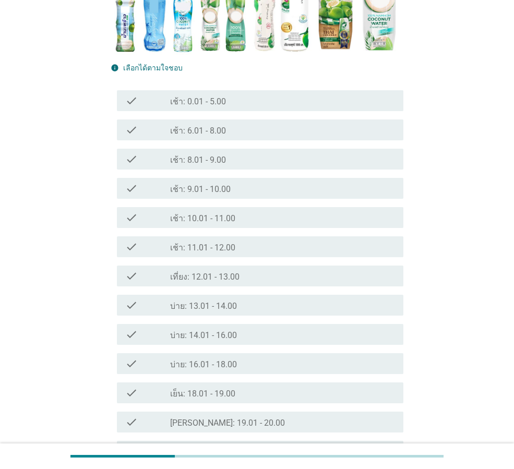
click at [221, 331] on label "บ่าย: 14.01 - 16.00" at bounding box center [203, 335] width 67 height 10
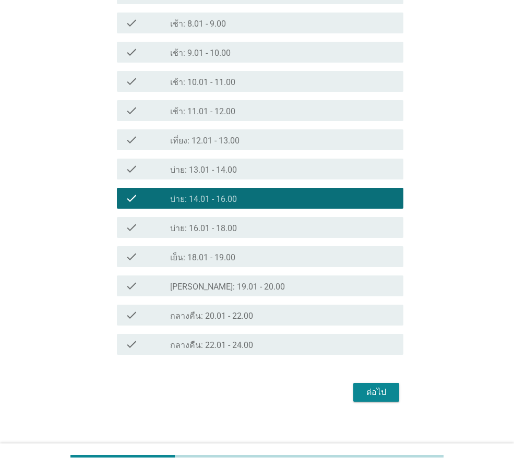
scroll to position [352, 0]
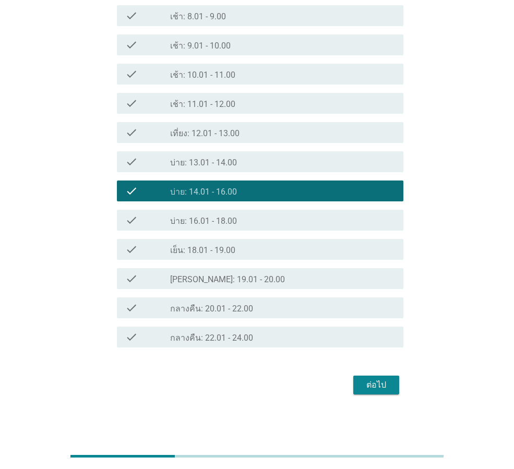
click at [224, 305] on label "กลางคืน: 20.01 - 22.00" at bounding box center [211, 309] width 83 height 10
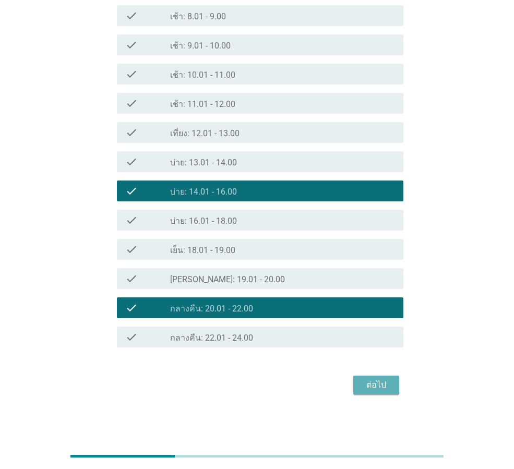
drag, startPoint x: 375, startPoint y: 385, endPoint x: 376, endPoint y: 380, distance: 5.2
click at [376, 380] on div "ต่อไป" at bounding box center [376, 385] width 29 height 13
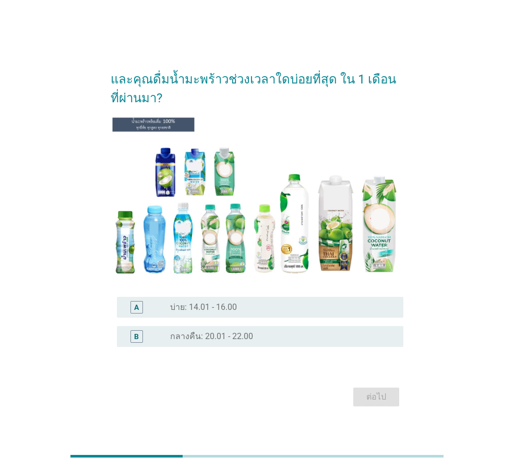
click at [267, 304] on div "radio_button_unchecked บ่าย: 14.01 - 16.00" at bounding box center [278, 307] width 217 height 10
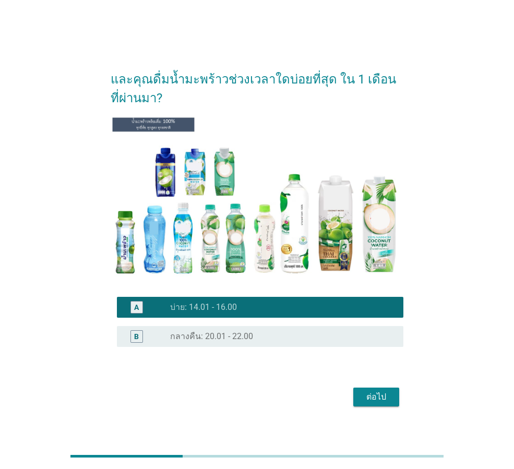
click at [378, 395] on div "ต่อไป" at bounding box center [376, 397] width 29 height 13
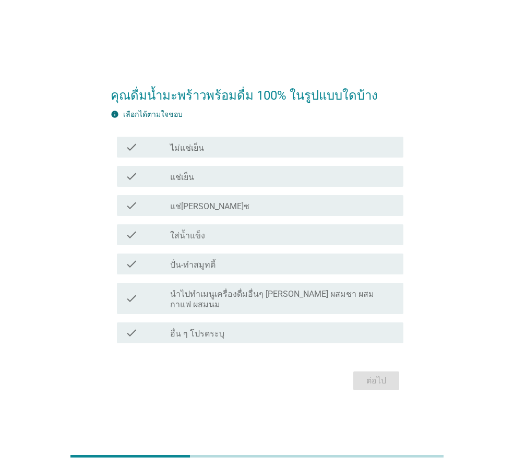
click at [206, 178] on div "check_box_outline_blank แช่เย็น" at bounding box center [282, 176] width 225 height 13
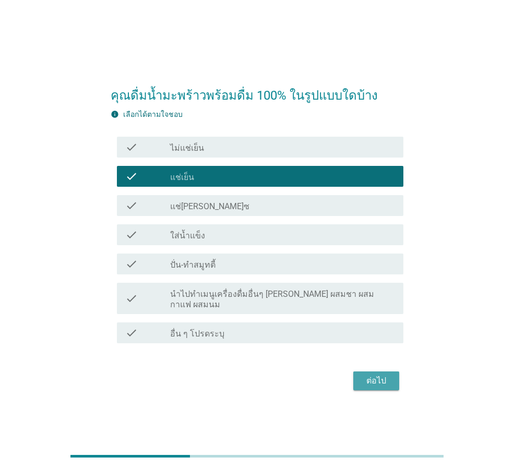
click at [380, 375] on div "ต่อไป" at bounding box center [376, 381] width 29 height 13
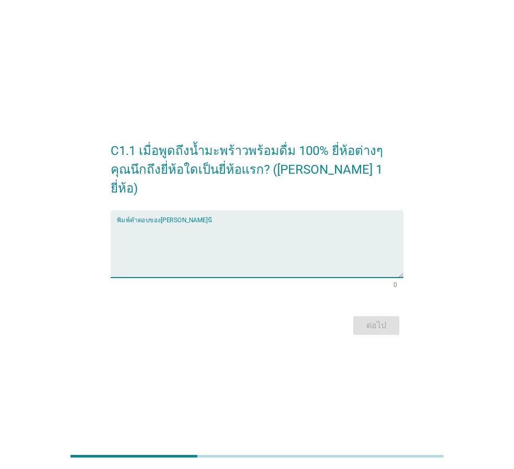
click at [283, 232] on textarea "พิมพ์คำตอบของคุณ ที่นี่" at bounding box center [260, 250] width 286 height 55
click at [319, 248] on textarea "พิมพ์คำตอบของคุณ ที่นี่" at bounding box center [260, 250] width 286 height 55
type textarea """
type textarea "โคโค่"
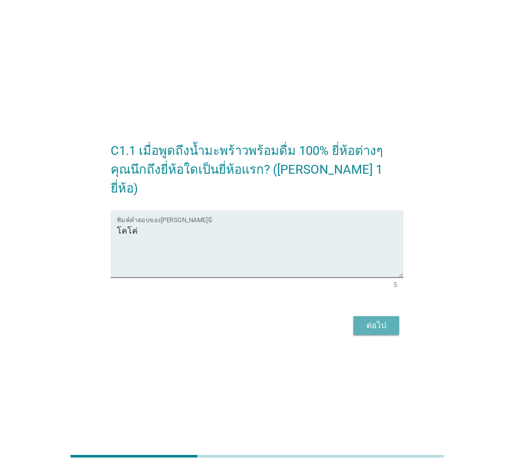
click at [377, 319] on div "ต่อไป" at bounding box center [376, 325] width 29 height 13
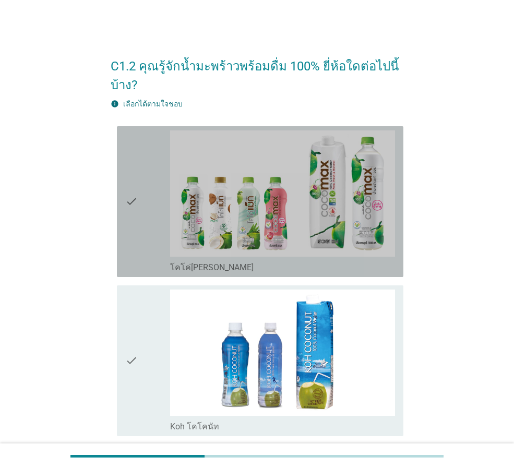
click at [145, 233] on div "check" at bounding box center [147, 201] width 45 height 142
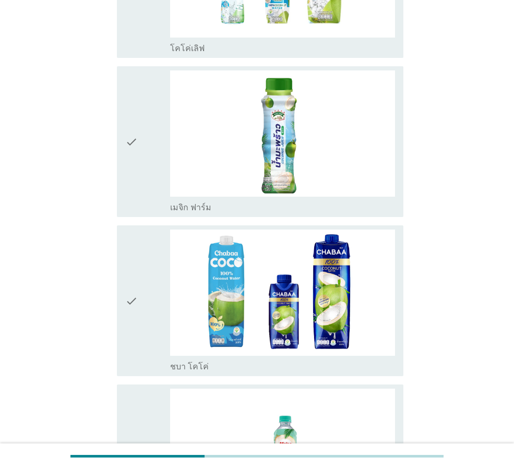
scroll to position [574, 0]
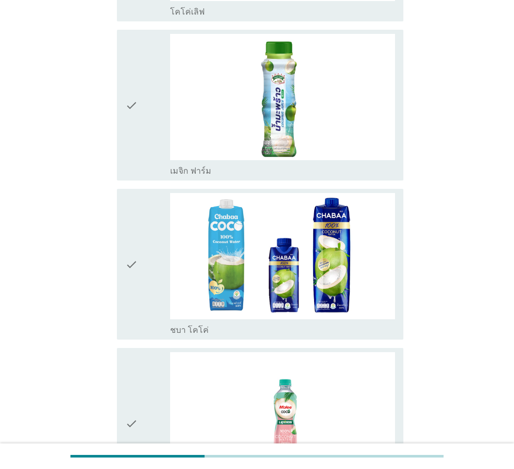
click at [160, 143] on div "check" at bounding box center [147, 105] width 45 height 142
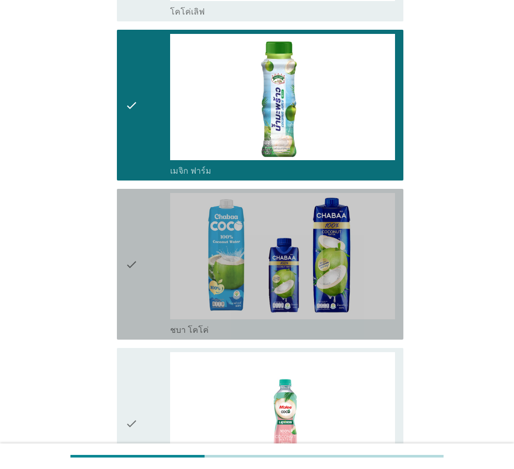
click at [157, 270] on div "check" at bounding box center [147, 264] width 45 height 142
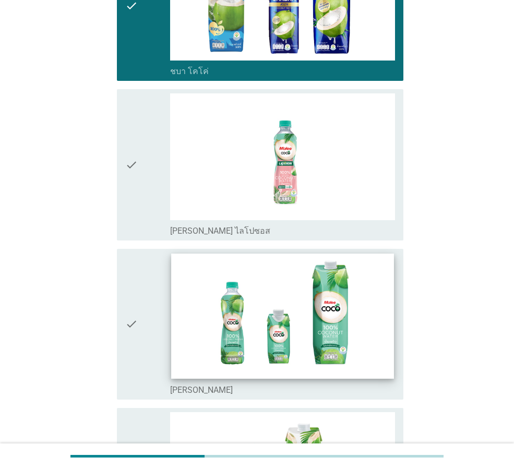
scroll to position [835, 0]
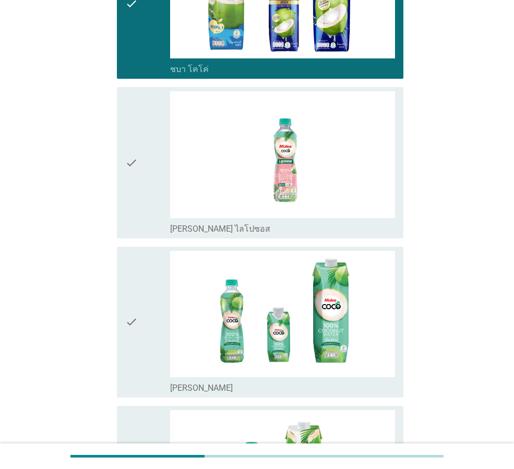
click at [149, 355] on div "check" at bounding box center [147, 322] width 45 height 142
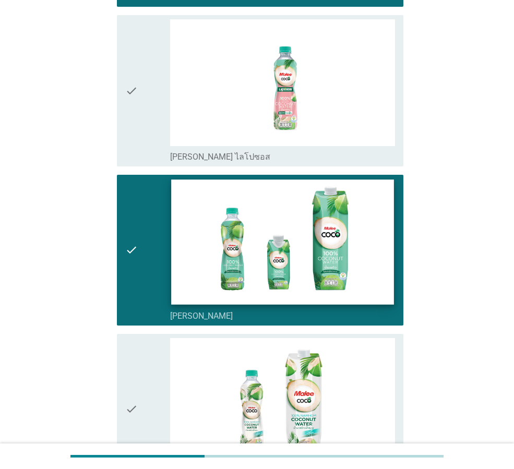
scroll to position [1096, 0]
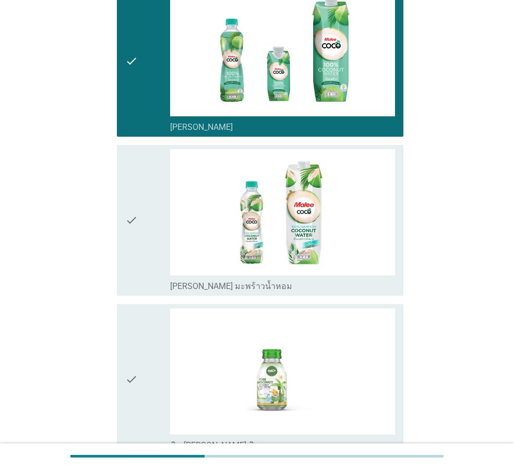
drag, startPoint x: 142, startPoint y: 267, endPoint x: 158, endPoint y: 345, distance: 79.8
click at [140, 271] on div "check" at bounding box center [147, 220] width 45 height 142
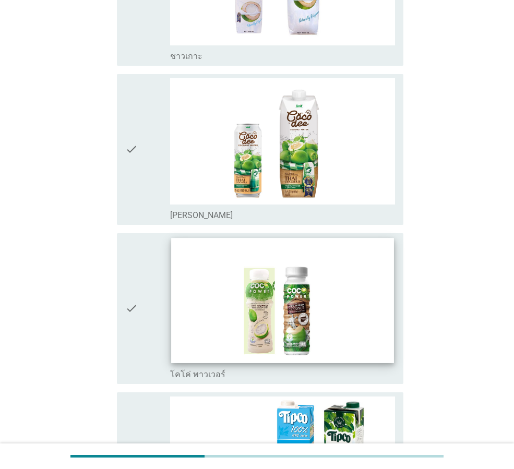
scroll to position [2139, 0]
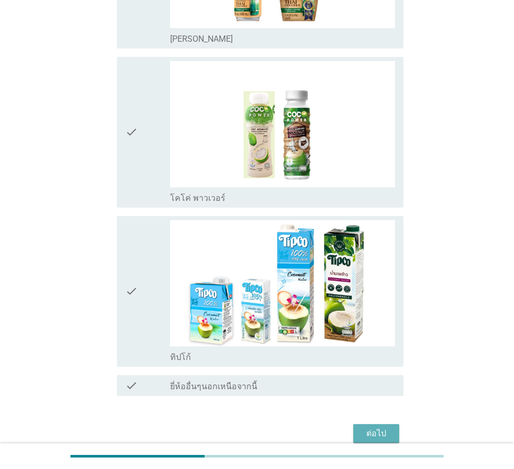
drag, startPoint x: 364, startPoint y: 429, endPoint x: 360, endPoint y: 436, distance: 7.7
click at [362, 433] on div "ต่อไป" at bounding box center [376, 433] width 29 height 13
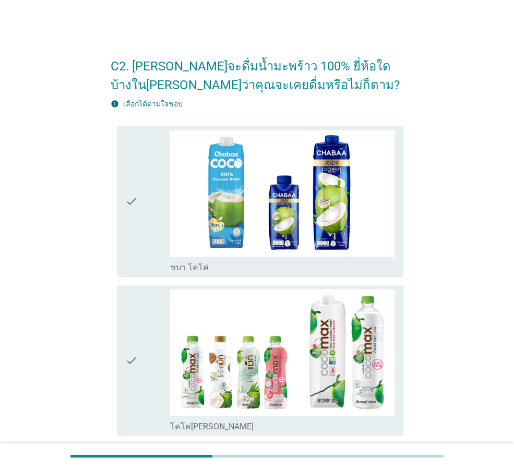
click at [149, 215] on div "check" at bounding box center [147, 201] width 45 height 142
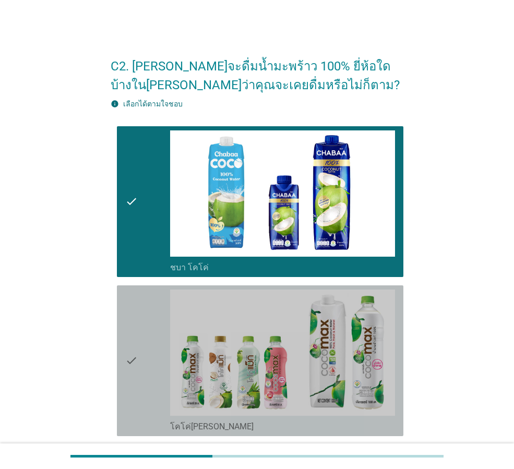
click at [150, 335] on div "check" at bounding box center [147, 361] width 45 height 142
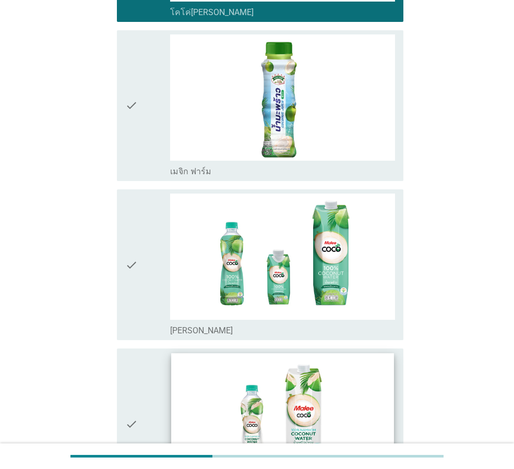
scroll to position [596, 0]
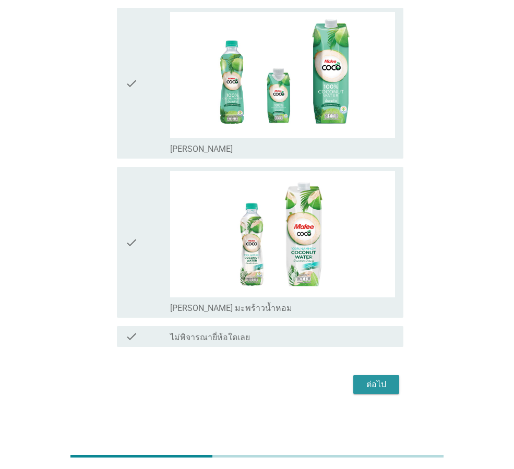
click at [373, 382] on div "ต่อไป" at bounding box center [376, 384] width 29 height 13
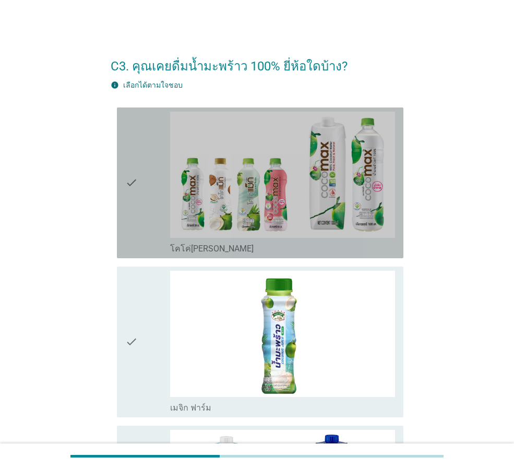
click at [127, 219] on icon "check" at bounding box center [131, 183] width 13 height 142
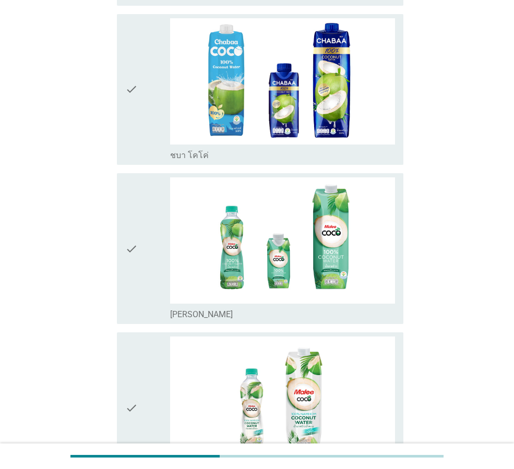
scroll to position [548, 0]
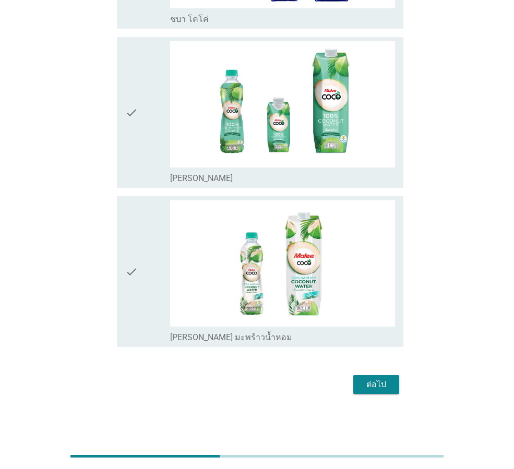
click at [367, 385] on div "ต่อไป" at bounding box center [376, 384] width 29 height 13
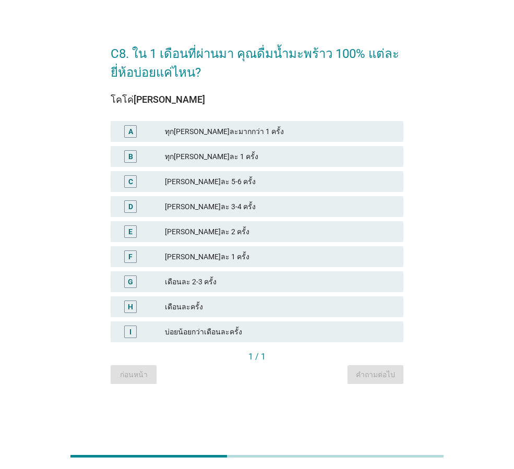
scroll to position [0, 0]
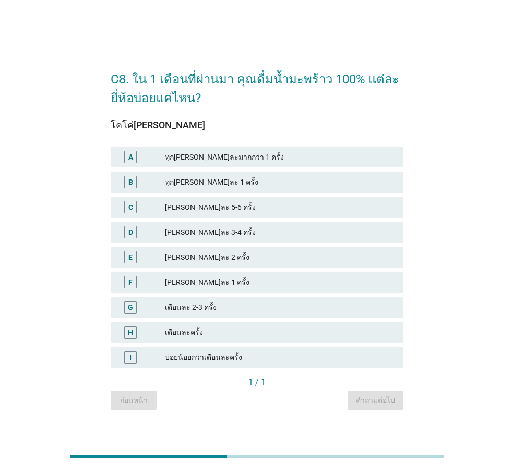
click at [195, 333] on div "เดือนละครั้ง" at bounding box center [280, 332] width 230 height 13
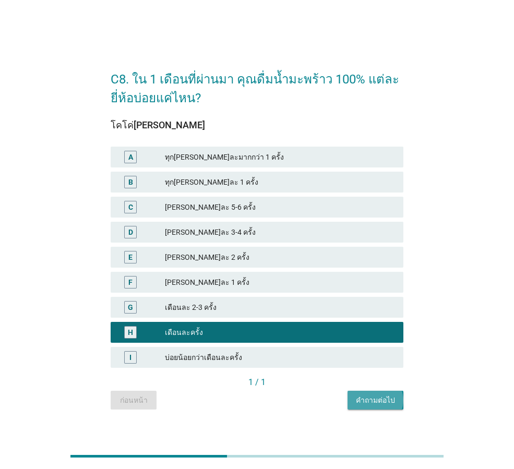
click at [371, 397] on div "คำถามต่อไป" at bounding box center [375, 400] width 39 height 11
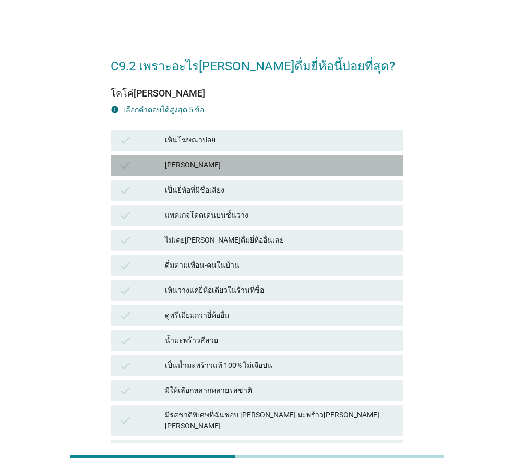
click at [181, 163] on div "[PERSON_NAME]" at bounding box center [280, 165] width 230 height 13
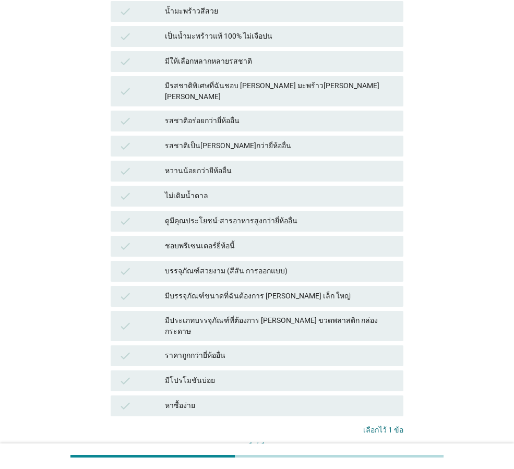
scroll to position [386, 0]
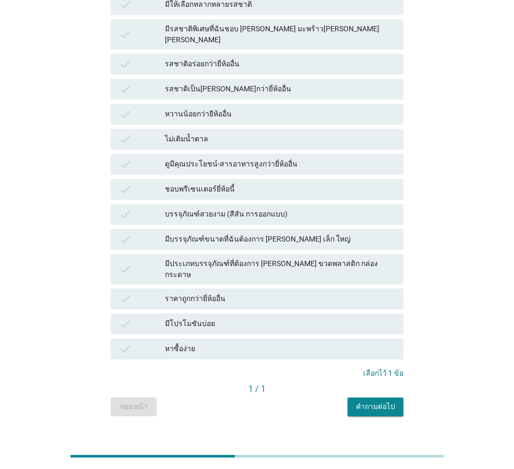
click at [376, 401] on div "คำถามต่อไป" at bounding box center [375, 406] width 39 height 11
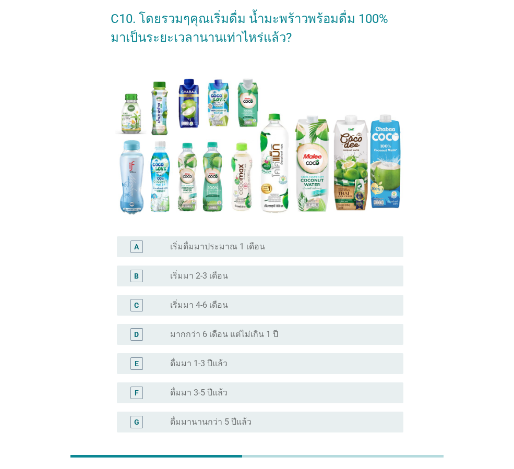
scroll to position [145, 0]
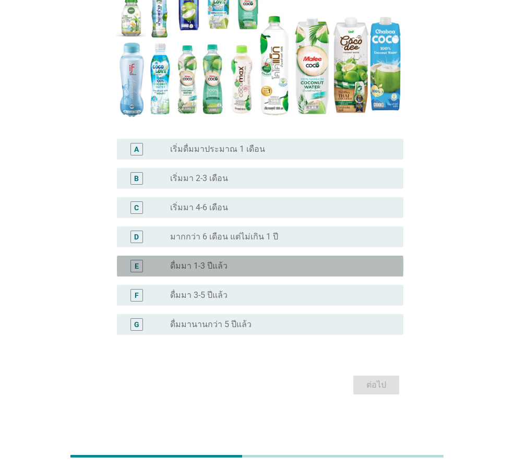
drag, startPoint x: 216, startPoint y: 257, endPoint x: 301, endPoint y: 321, distance: 106.1
click at [215, 257] on div "E radio_button_unchecked ดื่มมา 1-3 ปีแล้ว" at bounding box center [260, 266] width 286 height 21
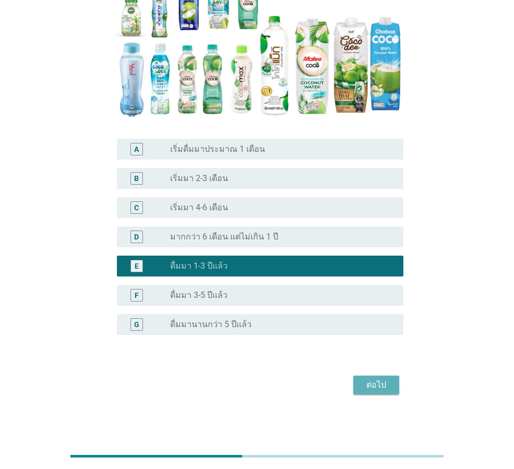
click at [390, 389] on div "ต่อไป" at bounding box center [376, 385] width 29 height 13
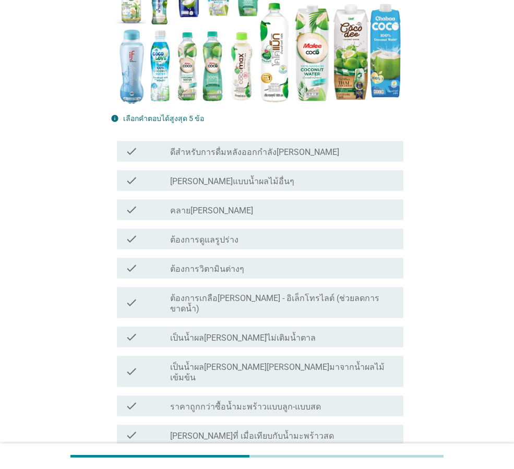
scroll to position [261, 0]
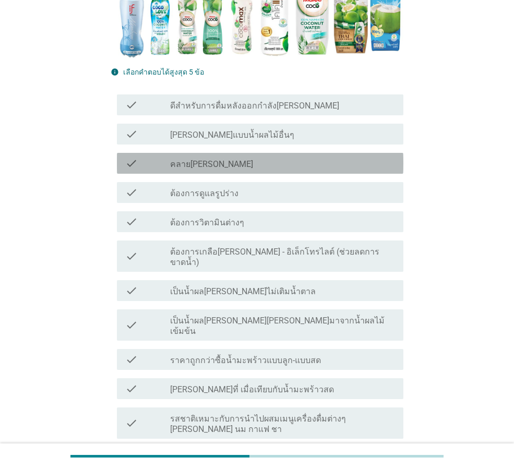
click at [175, 161] on label "คลาย[PERSON_NAME]" at bounding box center [211, 164] width 83 height 10
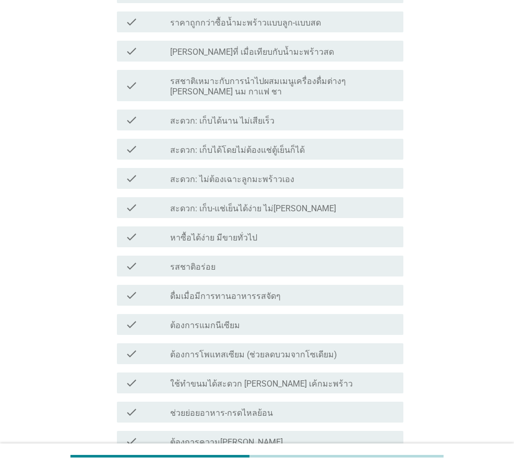
scroll to position [783, 0]
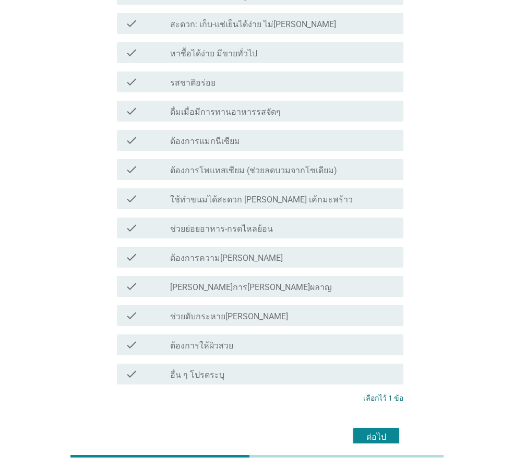
drag, startPoint x: 196, startPoint y: 50, endPoint x: 202, endPoint y: 59, distance: 11.3
click at [197, 78] on label "รสชาติอร่อย" at bounding box center [192, 83] width 45 height 10
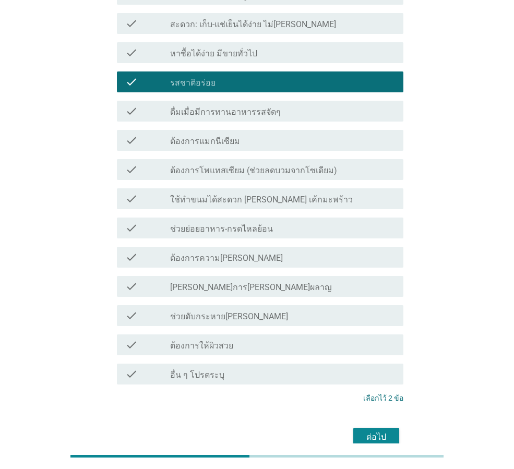
click at [378, 431] on div "ต่อไป" at bounding box center [376, 437] width 29 height 13
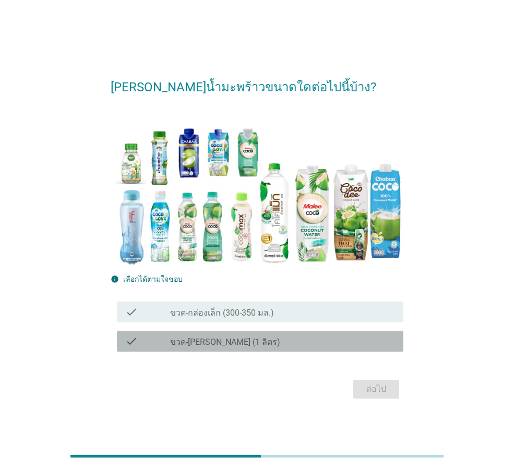
click at [211, 342] on label "ขวด-[PERSON_NAME] (1 ลิตร)" at bounding box center [225, 342] width 110 height 10
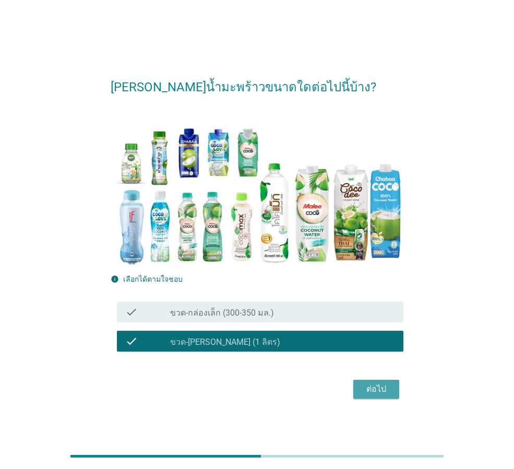
click at [369, 386] on div "ต่อไป" at bounding box center [376, 389] width 29 height 13
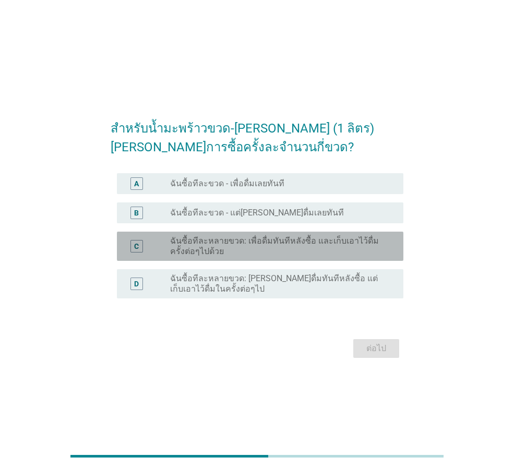
click at [211, 244] on label "ฉันซื้อทีละหลายขวด: เพื่อดื่มทันทีหลังซื้อ และเก็บเอาไว้ดื่มครั้งต่อๆไปด้วย" at bounding box center [278, 246] width 217 height 21
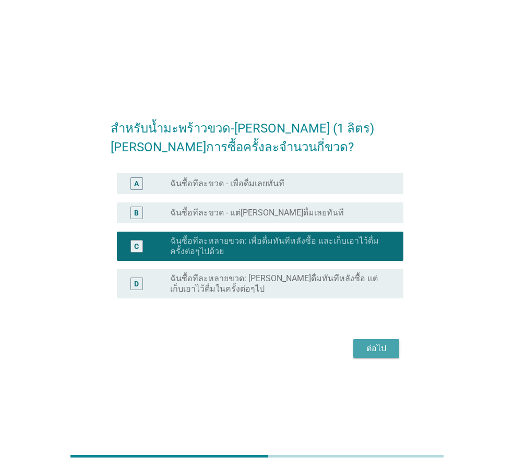
click at [378, 353] on div "ต่อไป" at bounding box center [376, 348] width 29 height 13
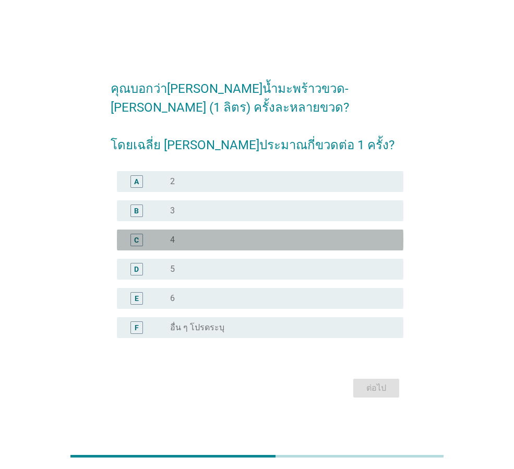
click at [191, 241] on div "radio_button_unchecked 4" at bounding box center [278, 240] width 217 height 10
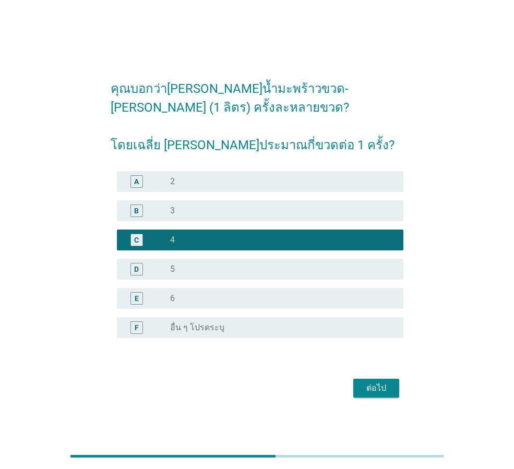
click at [380, 385] on div "ต่อไป" at bounding box center [376, 388] width 29 height 13
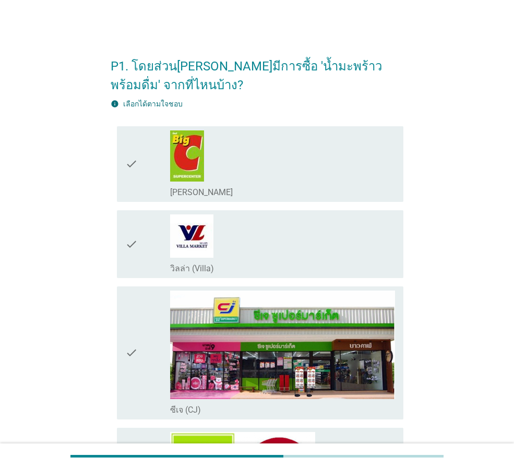
click at [239, 178] on div "check_box_outline_blank [PERSON_NAME]" at bounding box center [282, 163] width 225 height 67
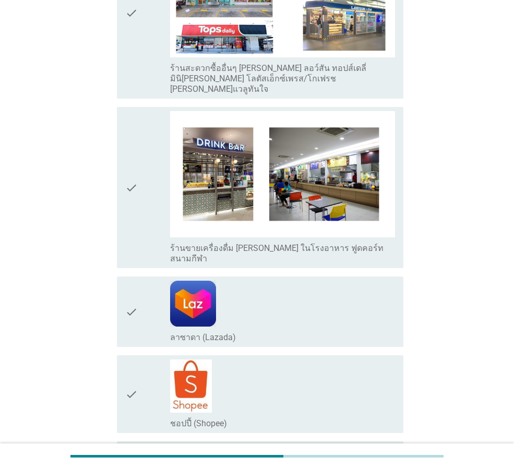
scroll to position [1978, 0]
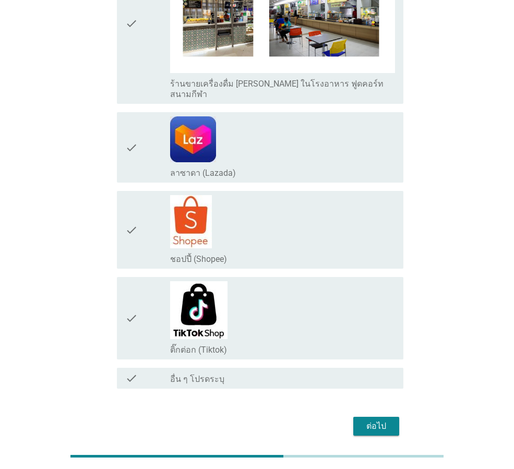
click at [383, 420] on div "ต่อไป" at bounding box center [376, 426] width 29 height 13
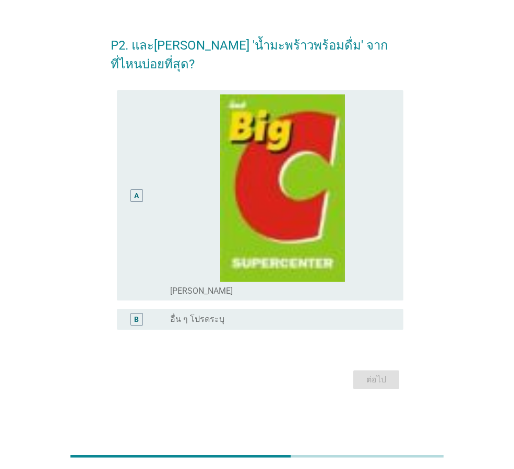
scroll to position [0, 0]
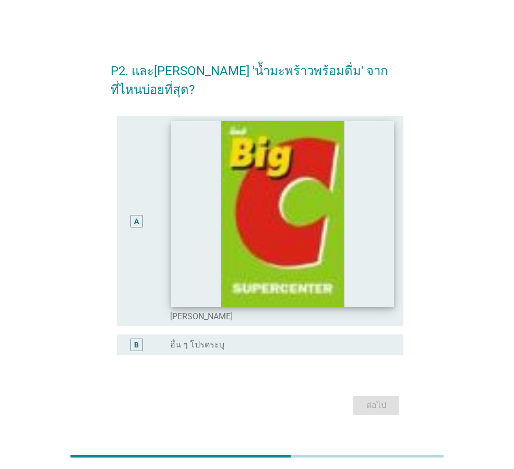
click at [327, 252] on img at bounding box center [282, 214] width 222 height 186
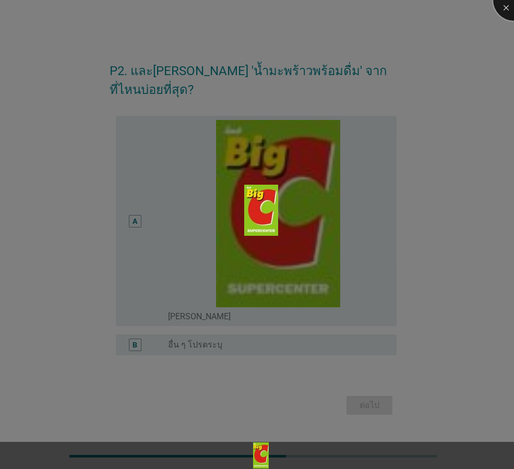
click at [506, 7] on div at bounding box center [514, 0] width 42 height 42
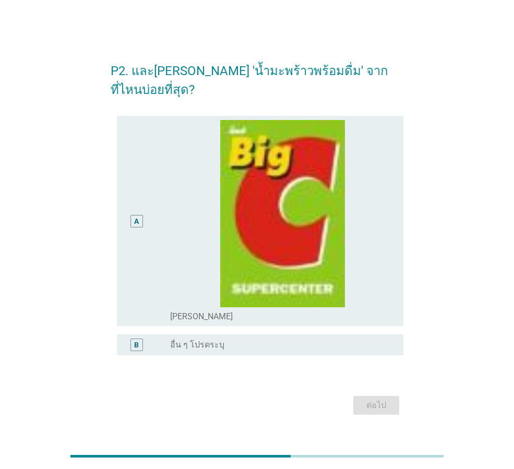
click at [125, 238] on div "A" at bounding box center [136, 221] width 22 height 202
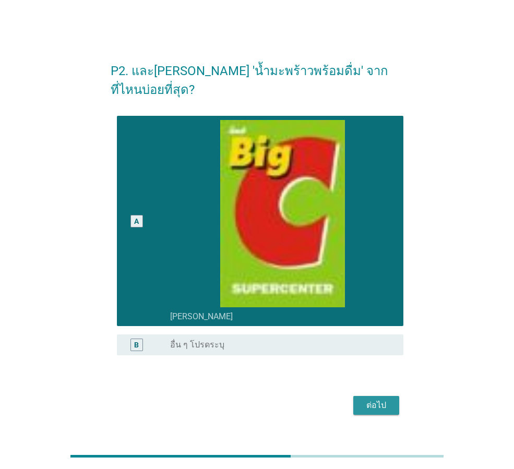
click at [375, 399] on div "ต่อไป" at bounding box center [376, 405] width 29 height 13
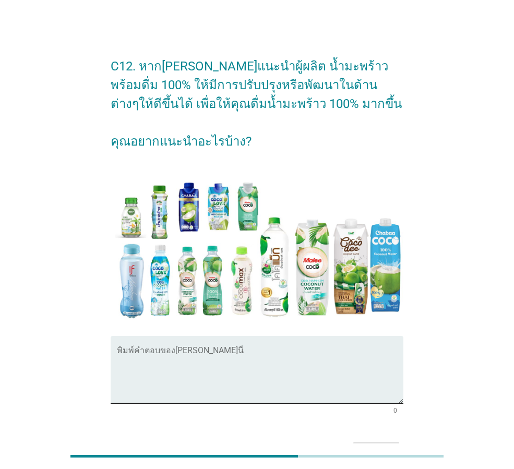
click at [265, 383] on textarea "พิมพ์คำตอบของคุณ ที่นี่" at bounding box center [260, 376] width 286 height 55
drag, startPoint x: 172, startPoint y: 373, endPoint x: 317, endPoint y: 408, distance: 149.7
click at [171, 380] on textarea "พิมพ์คำตอบของคุณ ที่นี่" at bounding box center [260, 376] width 286 height 55
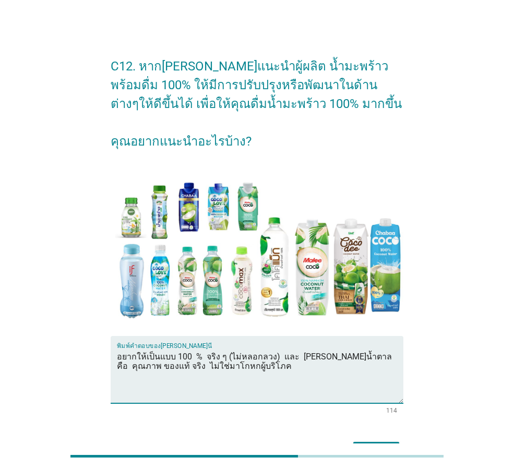
click at [119, 369] on textarea "อยากให้เป็นแบบ 100 % จริง ๆ (ไม่หลอกลวง) และ [PERSON_NAME]น้ำตาล คือ คุณภาพ ของ…" at bounding box center [260, 376] width 286 height 55
drag, startPoint x: 254, startPoint y: 367, endPoint x: 267, endPoint y: 372, distance: 14.5
click at [254, 367] on textarea "อยากให้เป็นแบบ 100 % จริง ๆ (ไม่หลอกลวง) และ [PERSON_NAME]น้ำตาล คือ [PERSON_NA…" at bounding box center [260, 376] width 286 height 55
drag, startPoint x: 375, startPoint y: 362, endPoint x: 515, endPoint y: 406, distance: 147.7
click at [378, 365] on textarea "อยากให้เป็นแบบ 100 % จริง ๆ (ไม่หลอกลวง) และ [PERSON_NAME]น้ำตาล คือ [PERSON_NA…" at bounding box center [260, 376] width 286 height 55
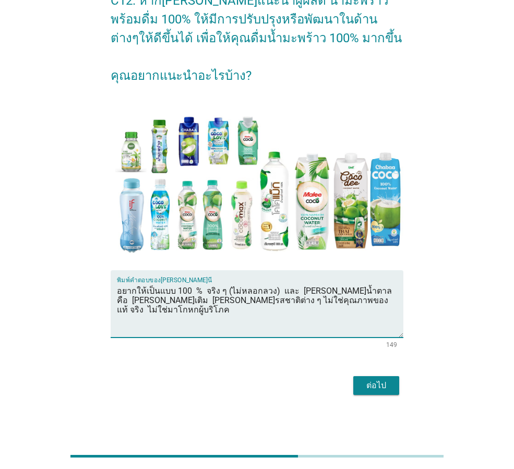
scroll to position [66, 0]
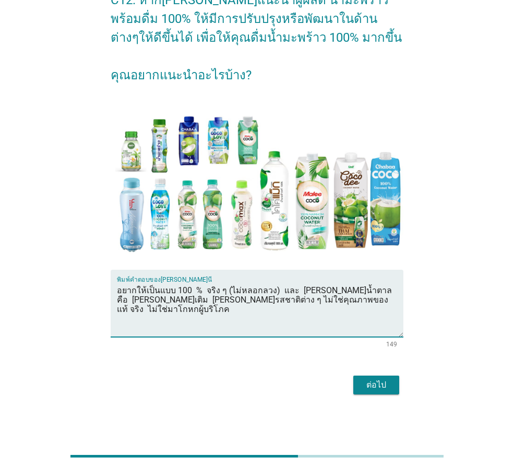
type textarea "อยากให้เป็นแบบ 100 % จริง ๆ (ไม่หลอกลวง) และ [PERSON_NAME]น้ำตาล คือ [PERSON_NA…"
click at [369, 388] on div "ต่อไป" at bounding box center [376, 385] width 29 height 13
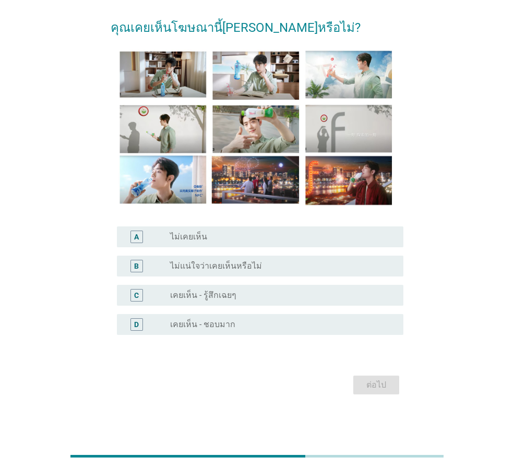
scroll to position [0, 0]
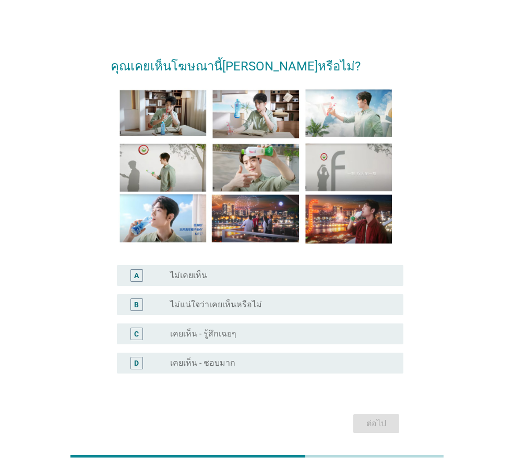
drag, startPoint x: 181, startPoint y: 272, endPoint x: 278, endPoint y: 323, distance: 109.5
click at [182, 273] on label "ไม่เคยเห็น" at bounding box center [188, 275] width 37 height 10
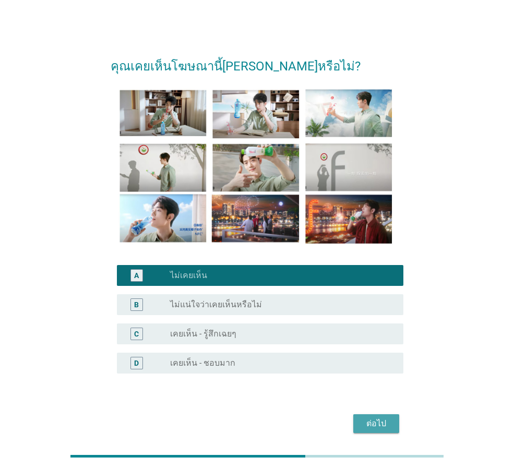
click at [376, 419] on div "ต่อไป" at bounding box center [376, 423] width 29 height 13
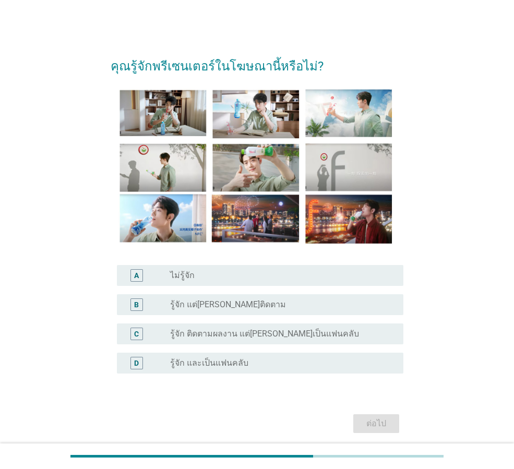
click at [203, 273] on div "radio_button_unchecked ไม่รู้จัก" at bounding box center [278, 275] width 217 height 10
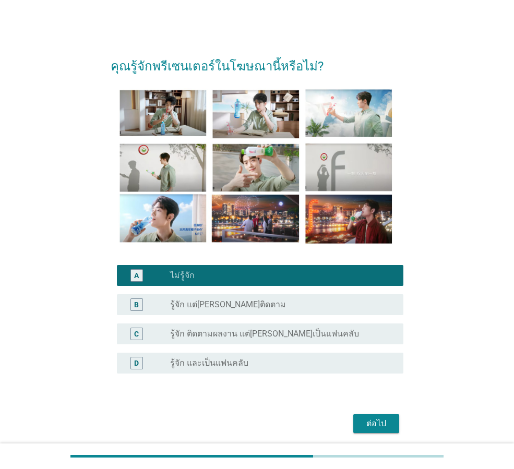
click at [364, 425] on div "ต่อไป" at bounding box center [376, 423] width 29 height 13
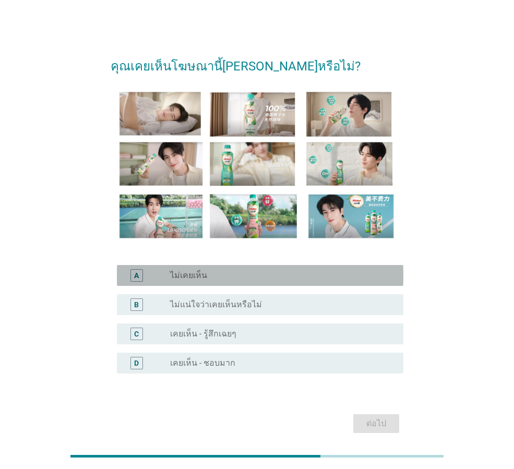
click at [211, 275] on div "radio_button_unchecked ไม่เคยเห็น" at bounding box center [278, 275] width 217 height 10
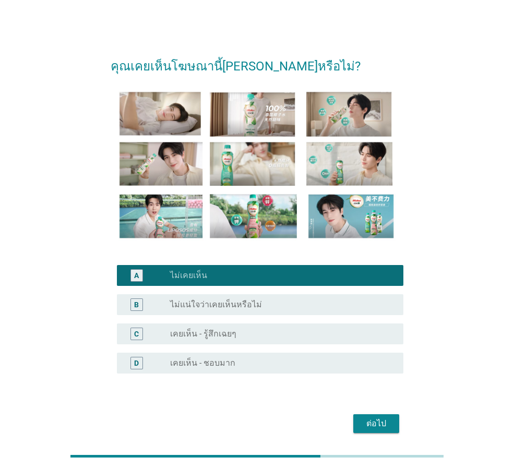
click at [379, 423] on div "ต่อไป" at bounding box center [376, 423] width 29 height 13
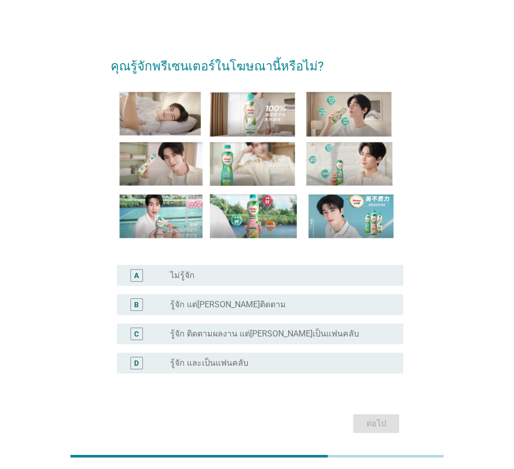
click at [214, 278] on div "radio_button_unchecked ไม่รู้จัก" at bounding box center [278, 275] width 217 height 10
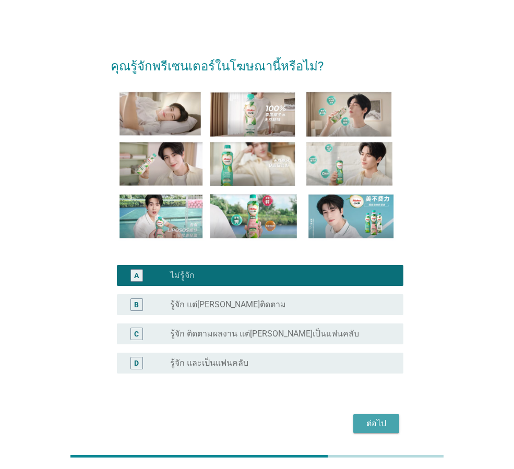
click at [363, 422] on div "ต่อไป" at bounding box center [376, 423] width 29 height 13
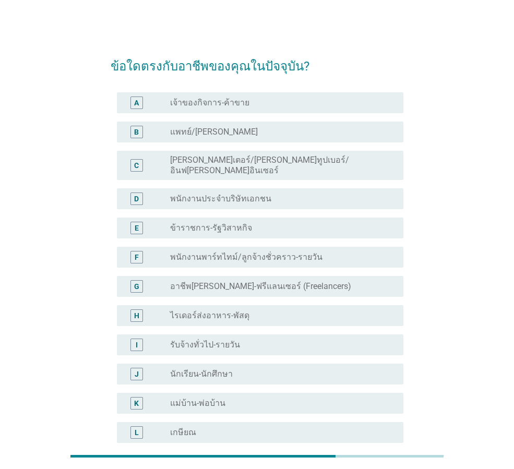
click at [234, 101] on label "เจ้าของกิจการ-ค้าขาย" at bounding box center [209, 103] width 79 height 10
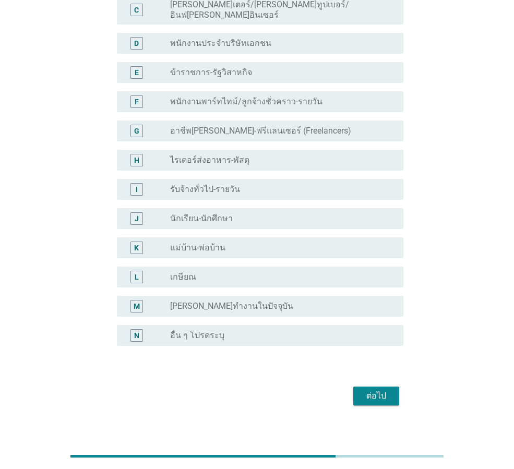
scroll to position [158, 0]
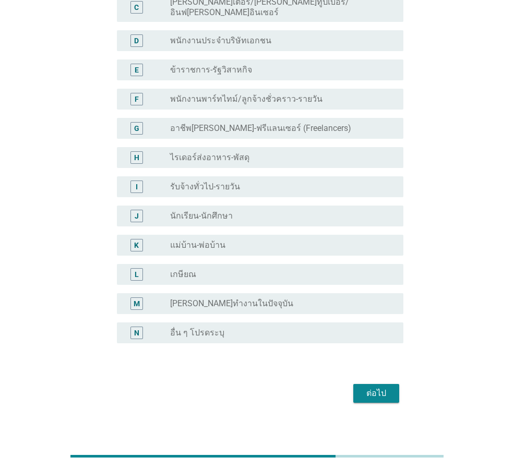
click at [369, 387] on div "ต่อไป" at bounding box center [376, 393] width 29 height 13
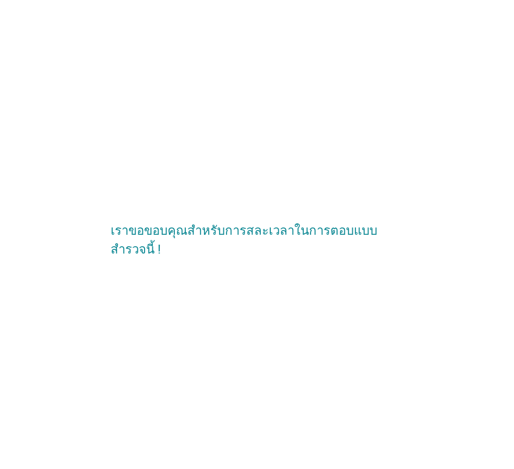
scroll to position [0, 0]
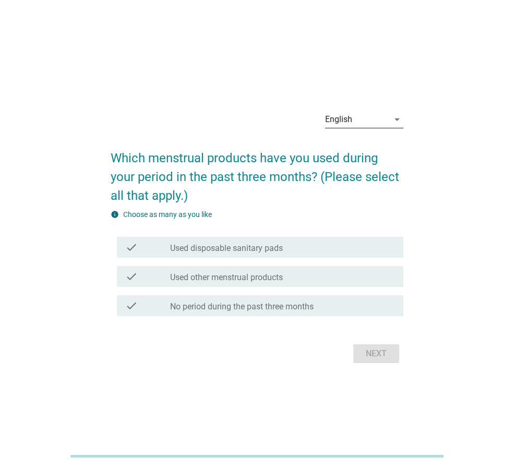
click at [398, 119] on icon "arrow_drop_down" at bounding box center [397, 119] width 13 height 13
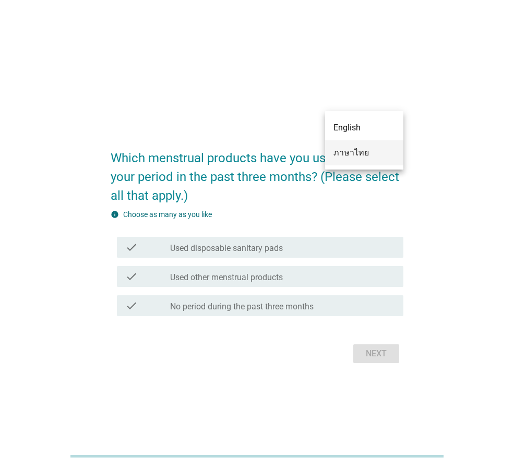
click at [354, 151] on div "ภาษาไทย" at bounding box center [364, 153] width 62 height 13
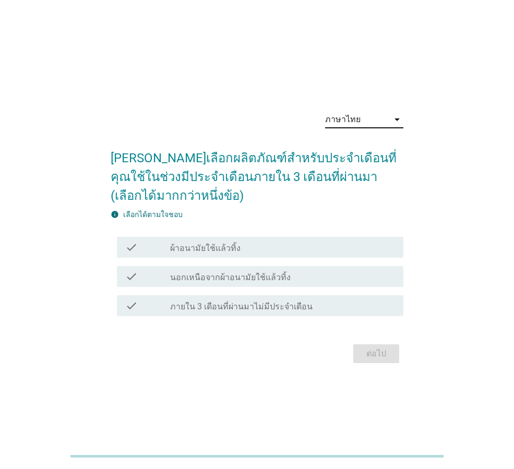
click at [230, 251] on label "ผ้าอนามัยใช้แล้วทิ้ง" at bounding box center [205, 248] width 70 height 10
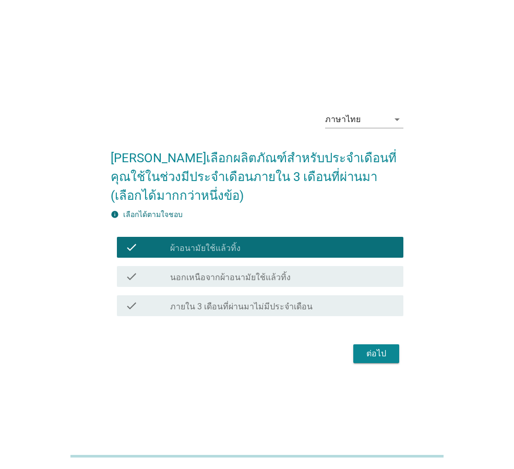
click at [364, 351] on div "ต่อไป" at bounding box center [376, 353] width 29 height 13
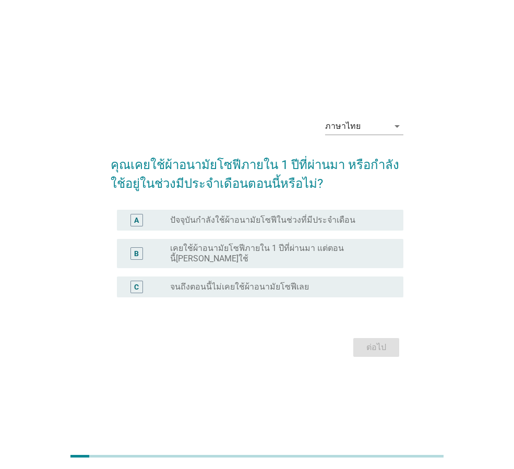
click at [226, 223] on label "ปัจจุบันกำลังใช้ผ้าอนามัยโซฟีในช่วงที่มีประจำเดือน" at bounding box center [262, 220] width 185 height 10
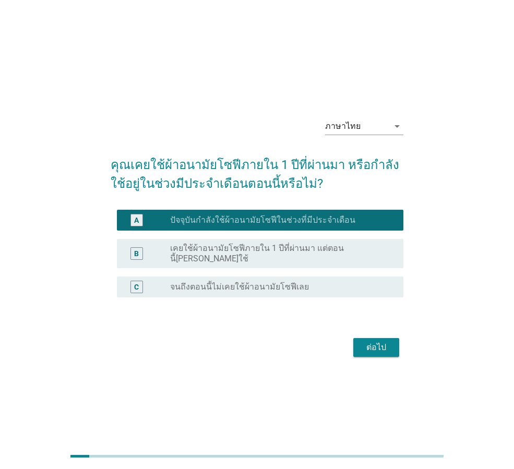
click at [368, 346] on div "ต่อไป" at bounding box center [376, 347] width 29 height 13
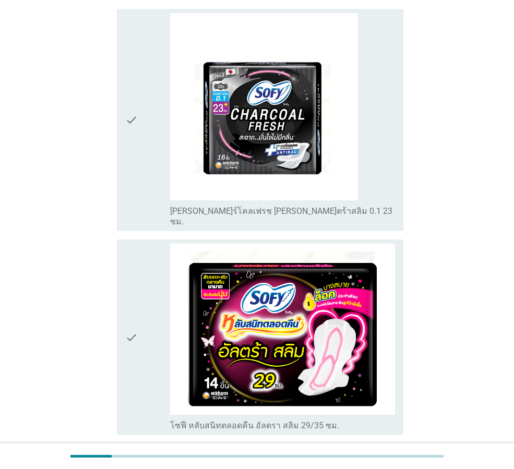
scroll to position [261, 0]
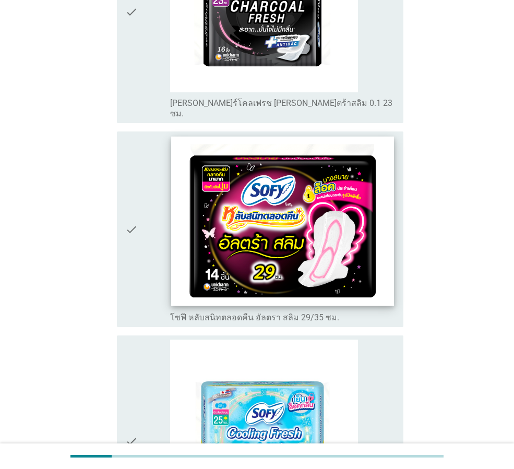
click at [269, 189] on img at bounding box center [282, 222] width 222 height 170
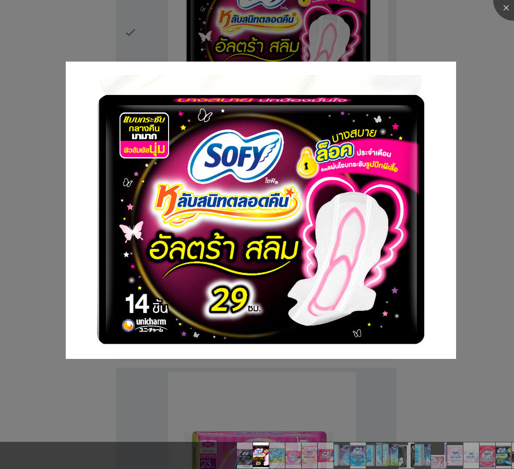
scroll to position [470, 0]
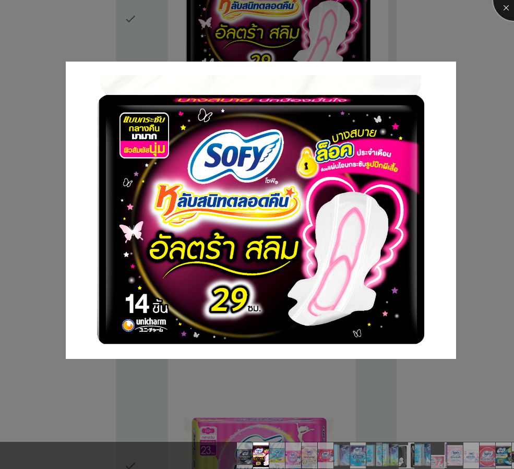
drag, startPoint x: 502, startPoint y: 4, endPoint x: 477, endPoint y: 69, distance: 70.2
click at [502, 5] on div at bounding box center [514, 0] width 42 height 42
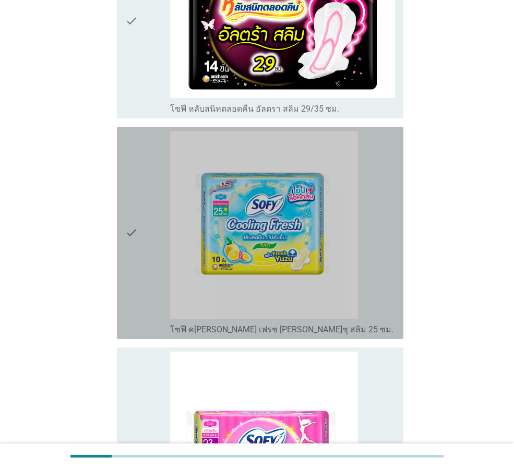
click at [135, 243] on icon "check" at bounding box center [131, 233] width 13 height 204
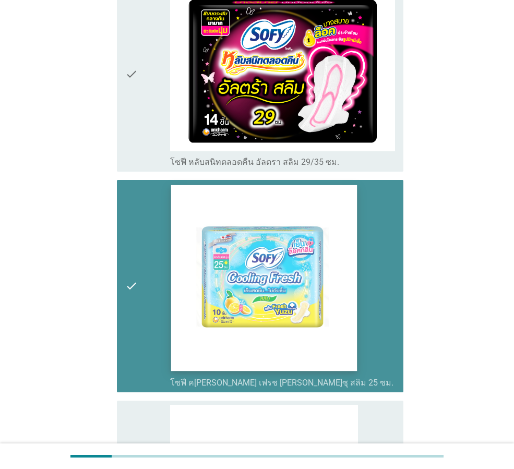
scroll to position [365, 0]
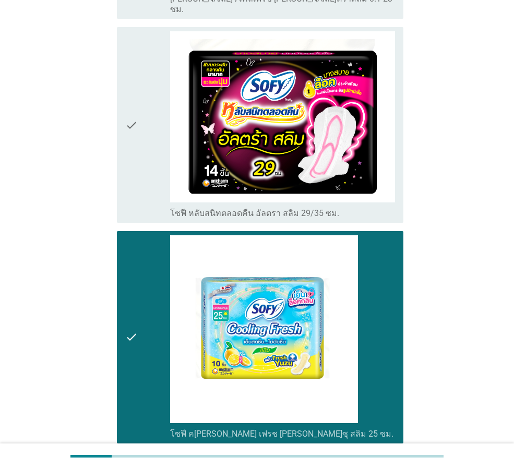
click at [143, 138] on div "check" at bounding box center [147, 124] width 45 height 187
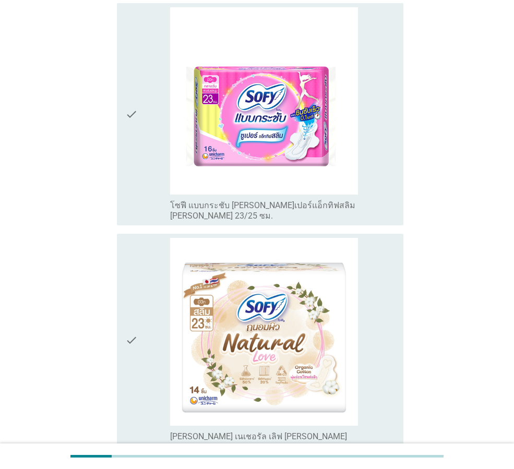
scroll to position [835, 0]
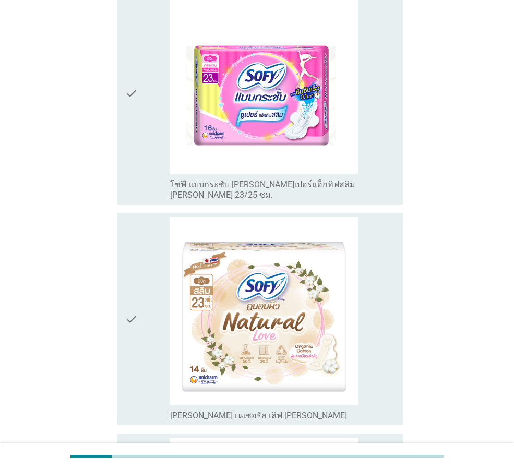
click at [139, 107] on div "check" at bounding box center [147, 93] width 45 height 214
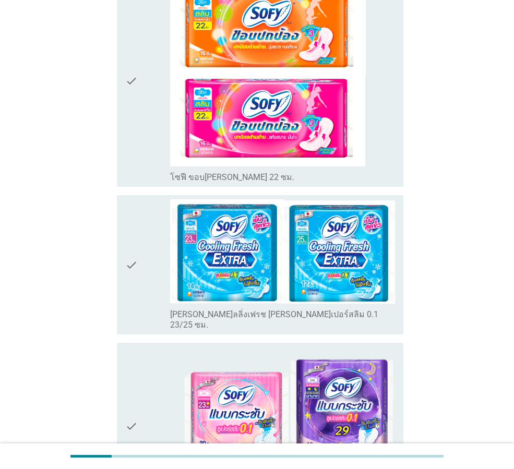
scroll to position [3920, 0]
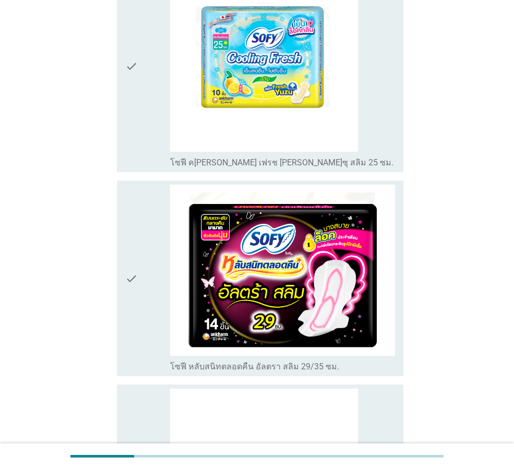
scroll to position [209, 0]
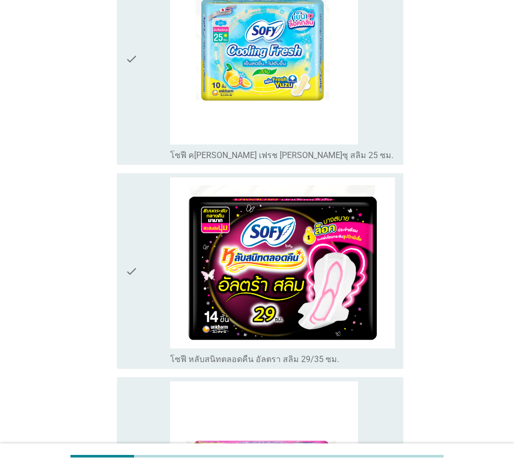
click at [142, 317] on div "check" at bounding box center [147, 270] width 45 height 187
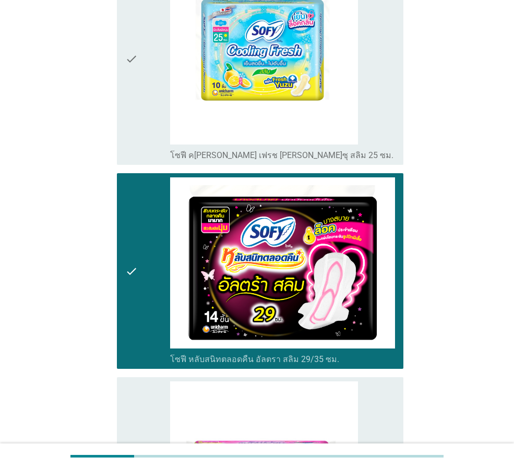
scroll to position [466, 0]
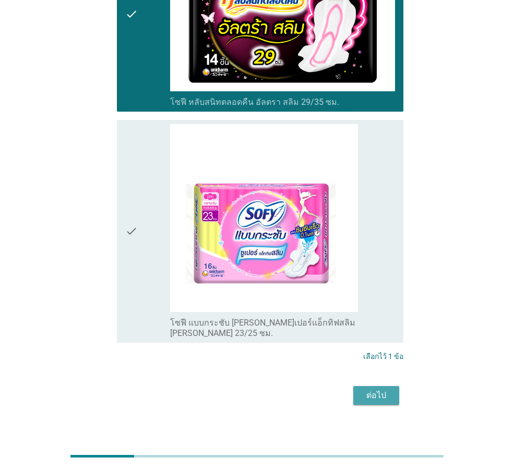
click at [367, 389] on div "ต่อไป" at bounding box center [376, 395] width 29 height 13
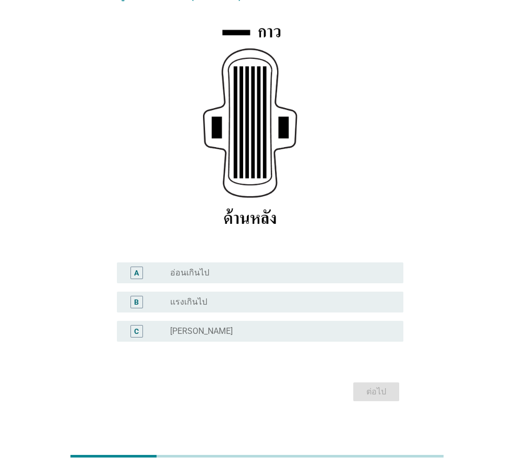
scroll to position [152, 0]
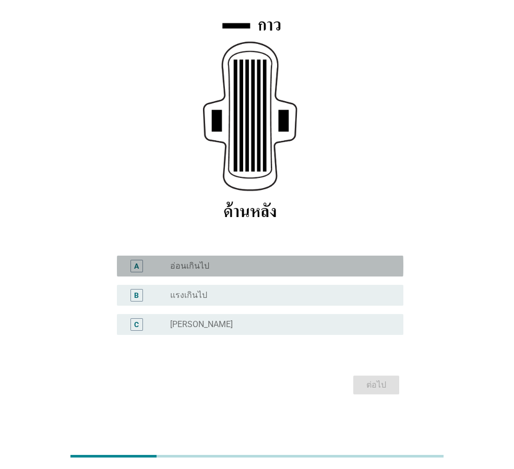
drag, startPoint x: 177, startPoint y: 267, endPoint x: 246, endPoint y: 281, distance: 70.3
click at [179, 267] on label "อ่อนเกินไป" at bounding box center [189, 266] width 39 height 10
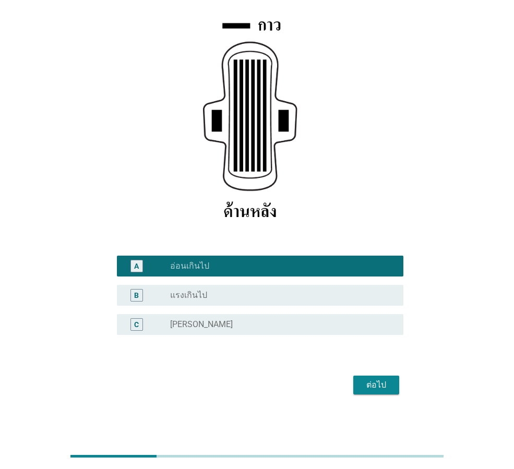
click at [381, 386] on div "ต่อไป" at bounding box center [376, 385] width 29 height 13
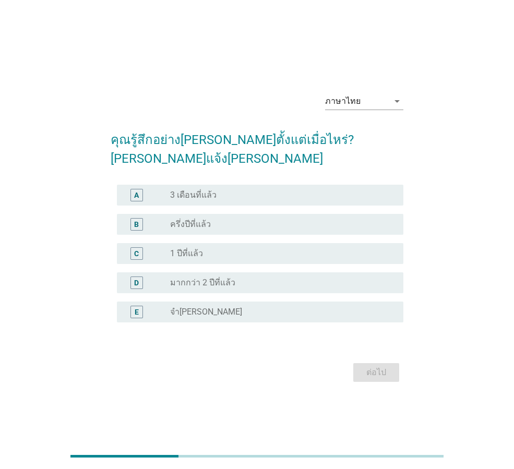
drag, startPoint x: 208, startPoint y: 217, endPoint x: 265, endPoint y: 236, distance: 59.7
click at [211, 219] on div "radio_button_unchecked ครึ่งปีที่แล้ว" at bounding box center [278, 224] width 217 height 10
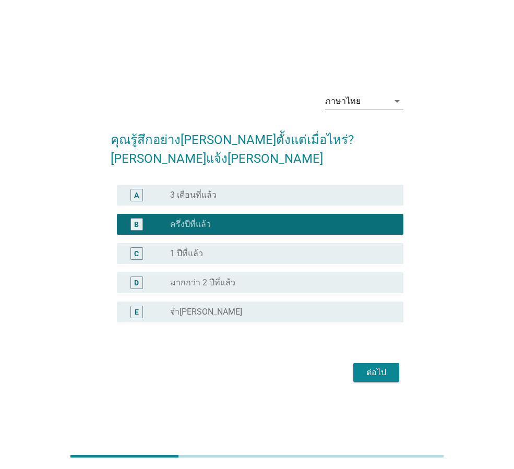
click at [385, 366] on div "ต่อไป" at bounding box center [376, 372] width 29 height 13
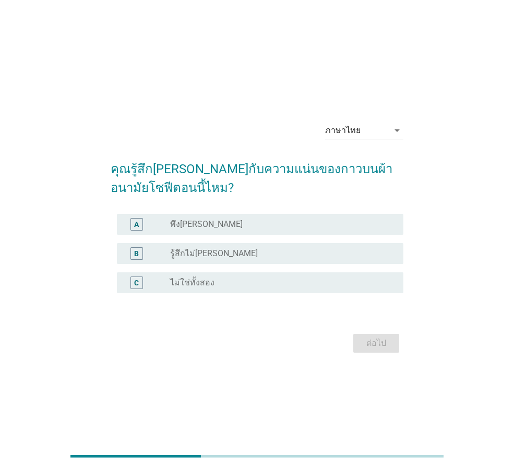
click at [189, 251] on label "รู้สึกไม่พอใจ" at bounding box center [214, 253] width 88 height 10
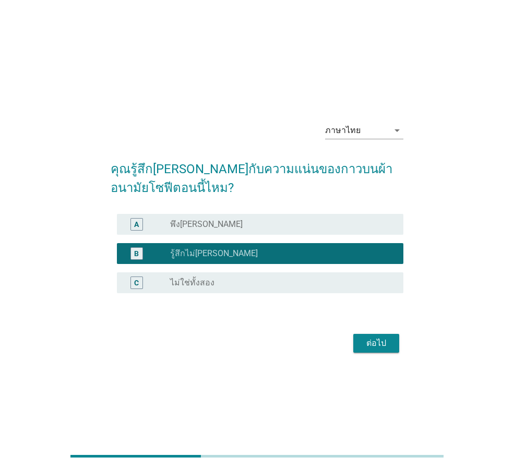
click at [377, 345] on div "ต่อไป" at bounding box center [376, 343] width 29 height 13
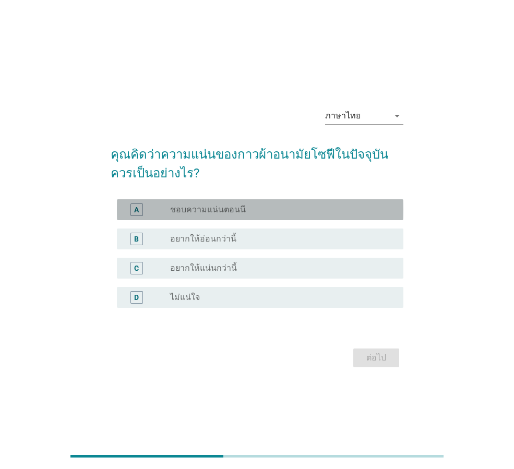
click at [222, 210] on label "ชอบความแน่นตอนนี" at bounding box center [208, 210] width 76 height 10
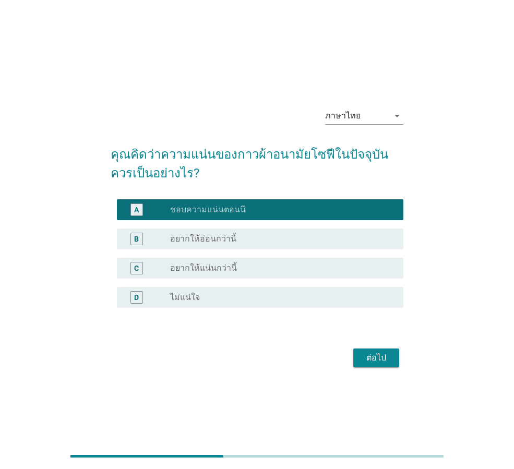
click at [374, 356] on div "ต่อไป" at bounding box center [376, 358] width 29 height 13
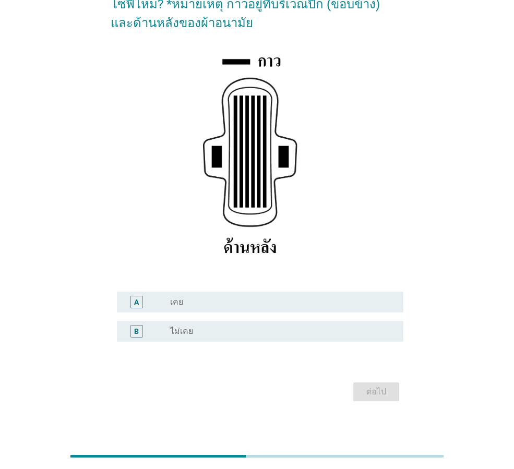
scroll to position [19, 0]
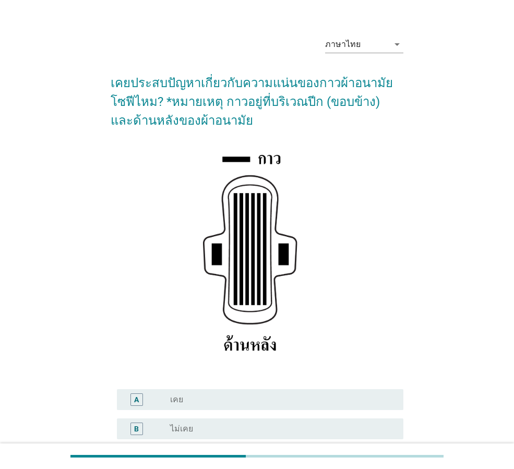
click at [213, 400] on div "radio_button_unchecked เคย" at bounding box center [278, 399] width 217 height 10
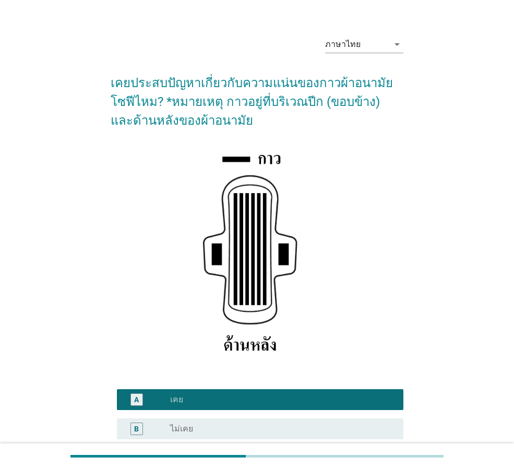
scroll to position [123, 0]
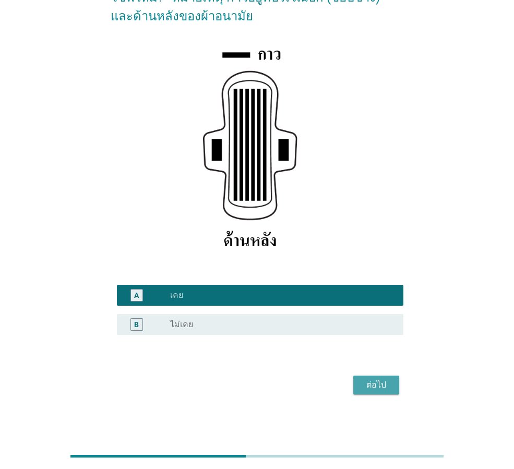
click at [385, 382] on div "ต่อไป" at bounding box center [376, 385] width 29 height 13
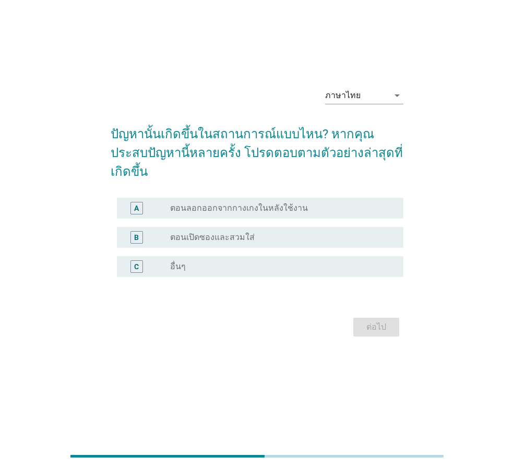
scroll to position [0, 0]
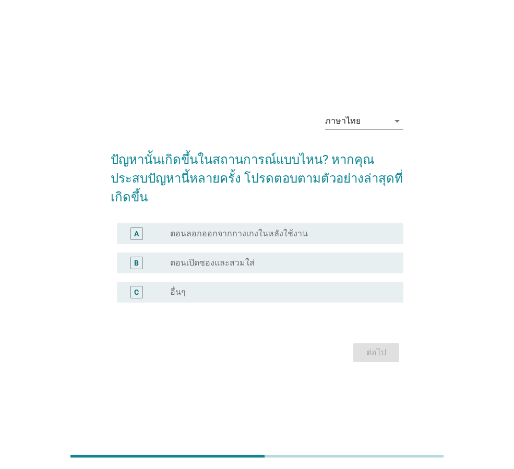
click at [239, 287] on div "radio_button_unchecked อื่นๆ" at bounding box center [278, 292] width 217 height 10
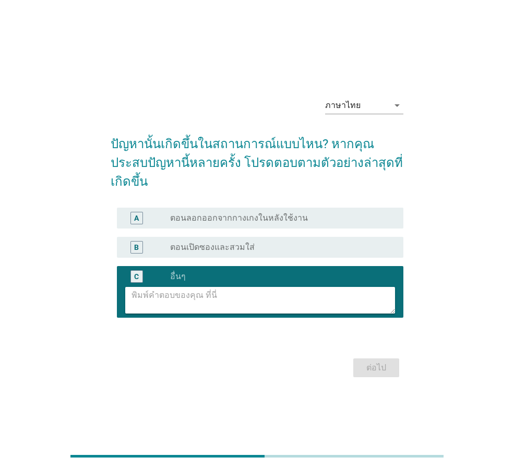
click at [258, 287] on textarea at bounding box center [262, 300] width 263 height 27
type textarea "เลื่อน ขยับ ไม่กระชับ"
click at [391, 358] on button "ต่อไป" at bounding box center [376, 367] width 46 height 19
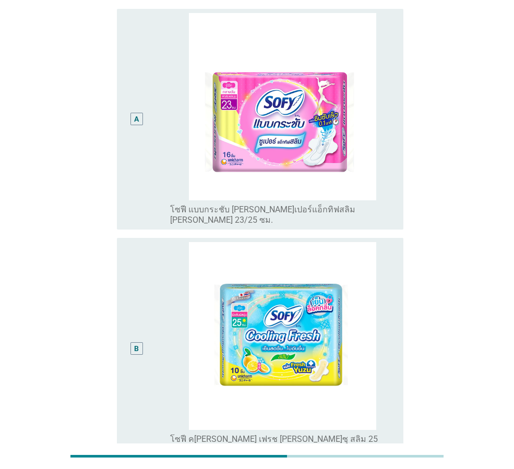
scroll to position [261, 0]
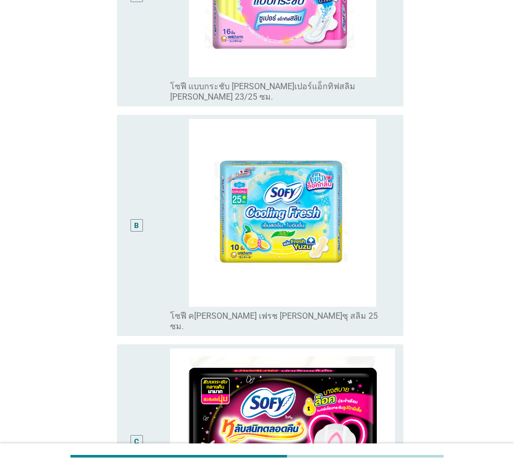
click at [137, 266] on div "B" at bounding box center [136, 225] width 22 height 213
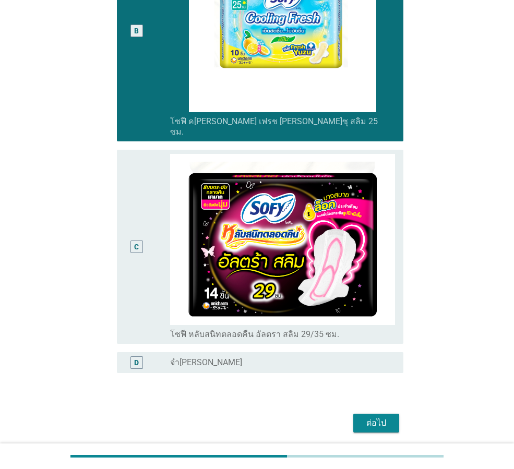
scroll to position [473, 0]
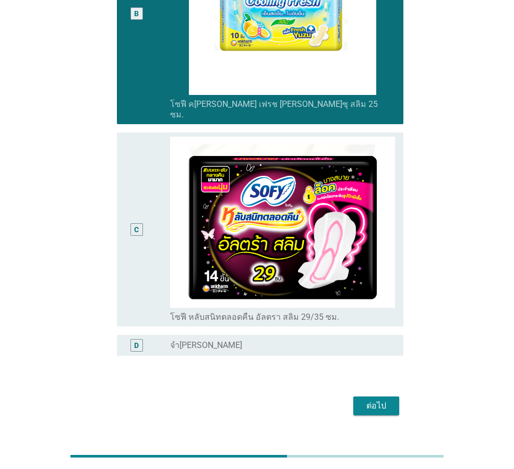
click at [373, 400] on div "ต่อไป" at bounding box center [376, 406] width 29 height 13
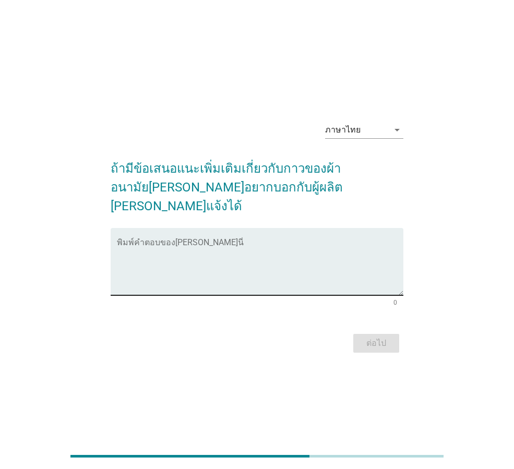
click at [186, 269] on textarea "พิมพ์คำตอบของคุณ ที่นี่" at bounding box center [260, 268] width 286 height 55
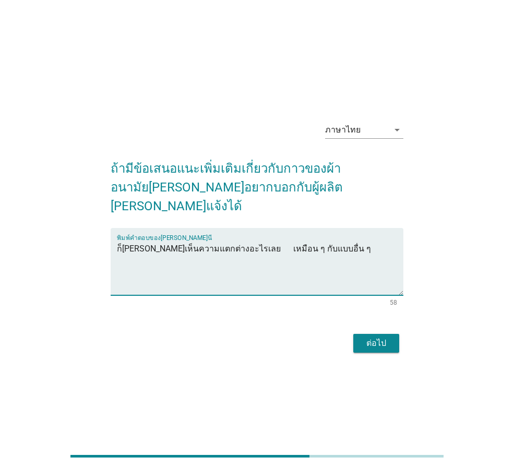
type textarea "ก็ไม่ได้เห็นความแตกต่างอะไรเลย เหมือน ๆ กับแบบอื่น ๆ"
click at [372, 337] on div "ต่อไป" at bounding box center [376, 343] width 29 height 13
